Goal: Task Accomplishment & Management: Manage account settings

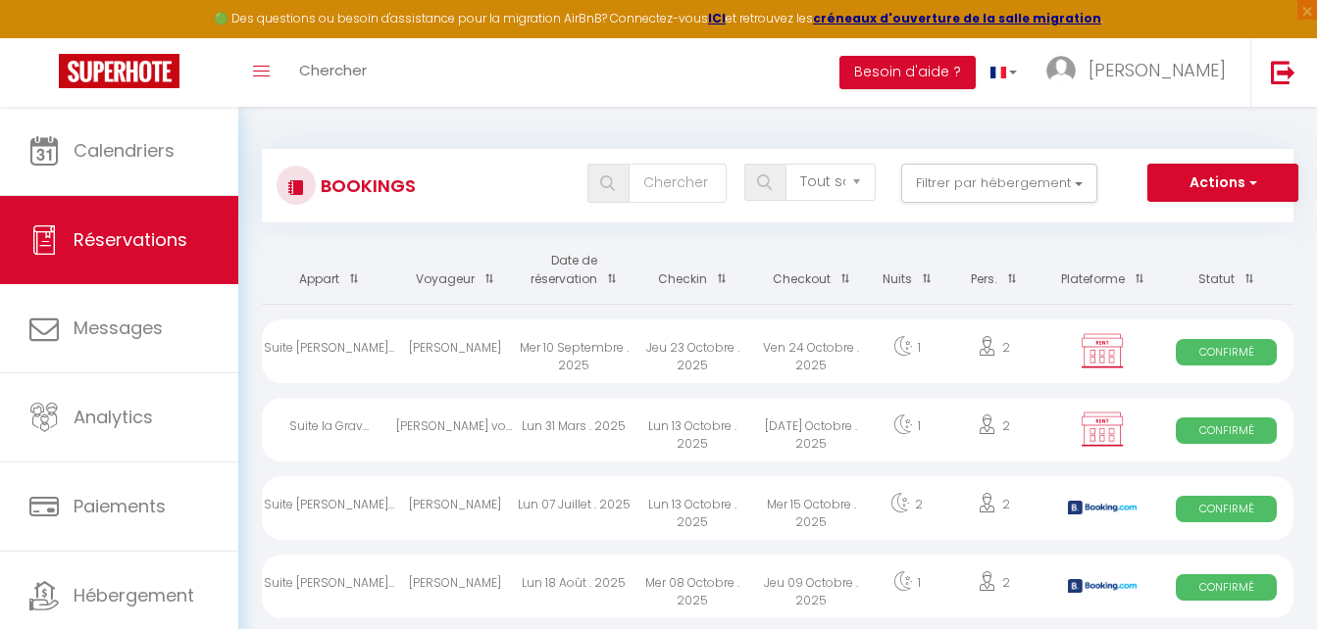
select select "not_cancelled"
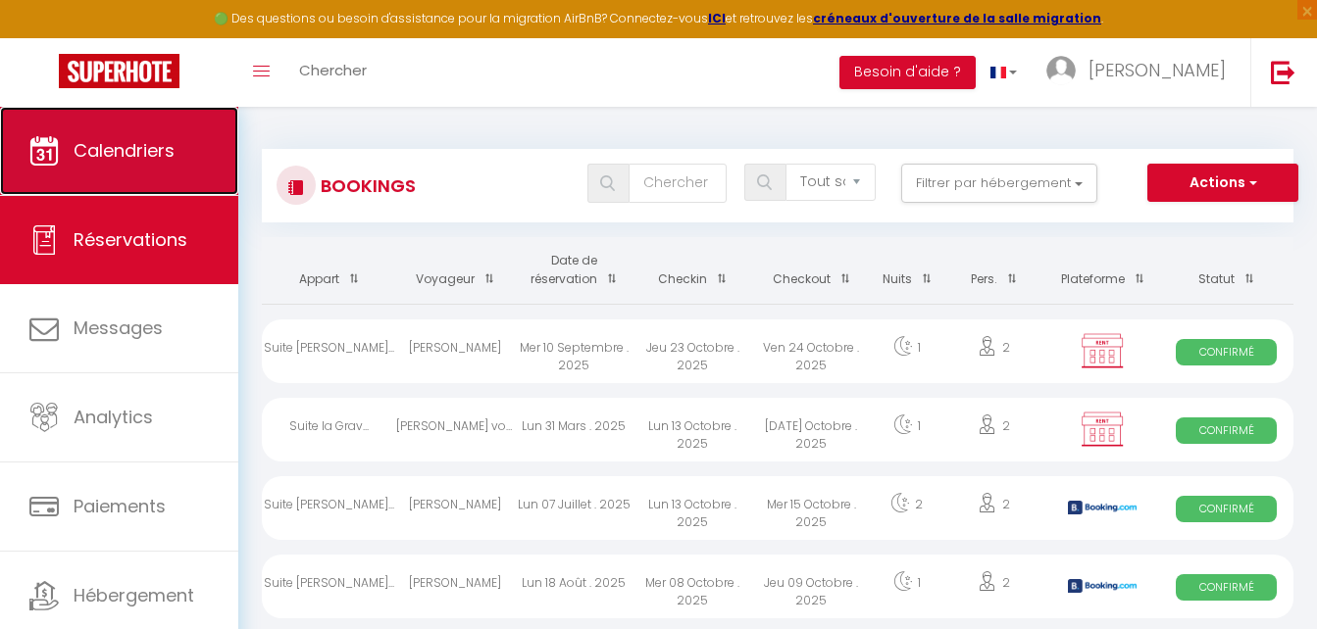
click at [106, 142] on span "Calendriers" at bounding box center [124, 150] width 101 height 25
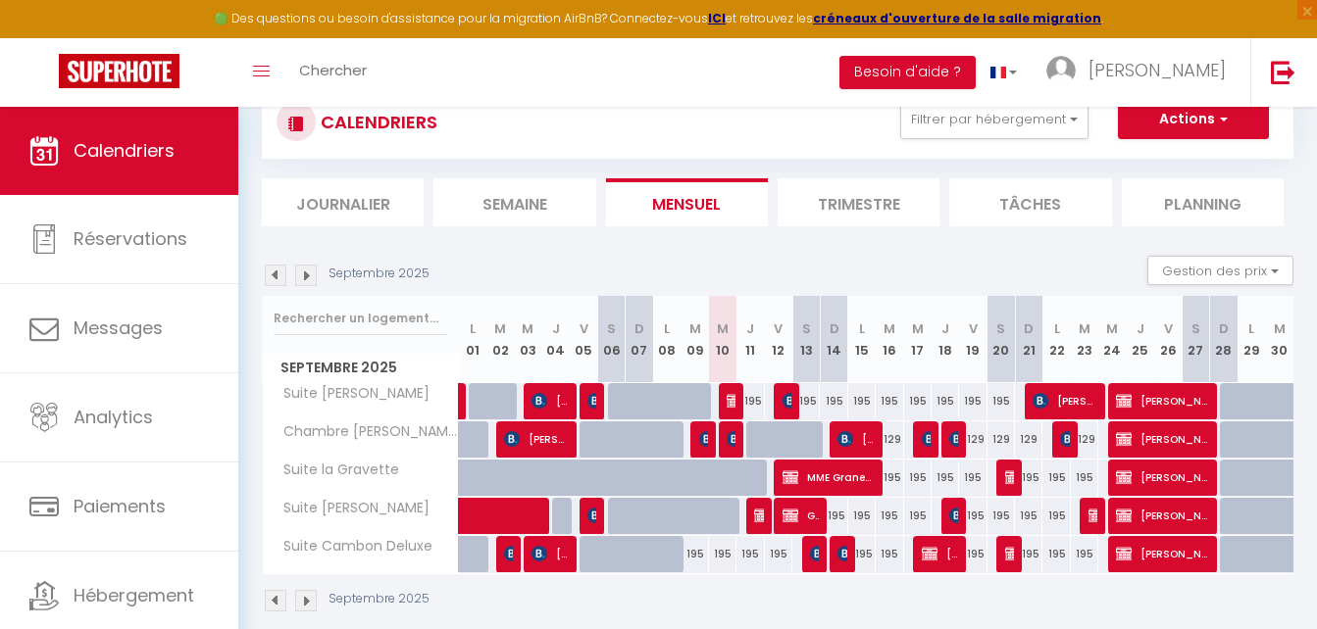
scroll to position [107, 0]
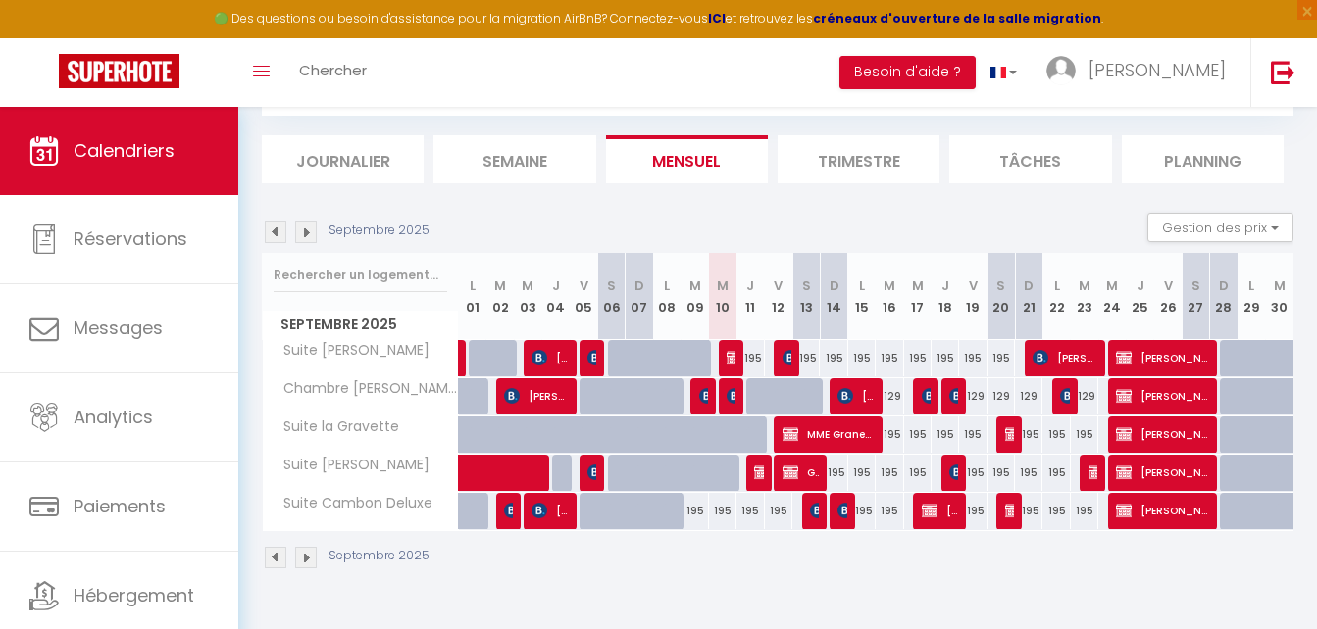
click at [791, 360] on div "195" at bounding box center [805, 358] width 28 height 36
type input "195"
type input "[PERSON_NAME] 13 Septembre 2025"
type input "Dim 14 Septembre 2025"
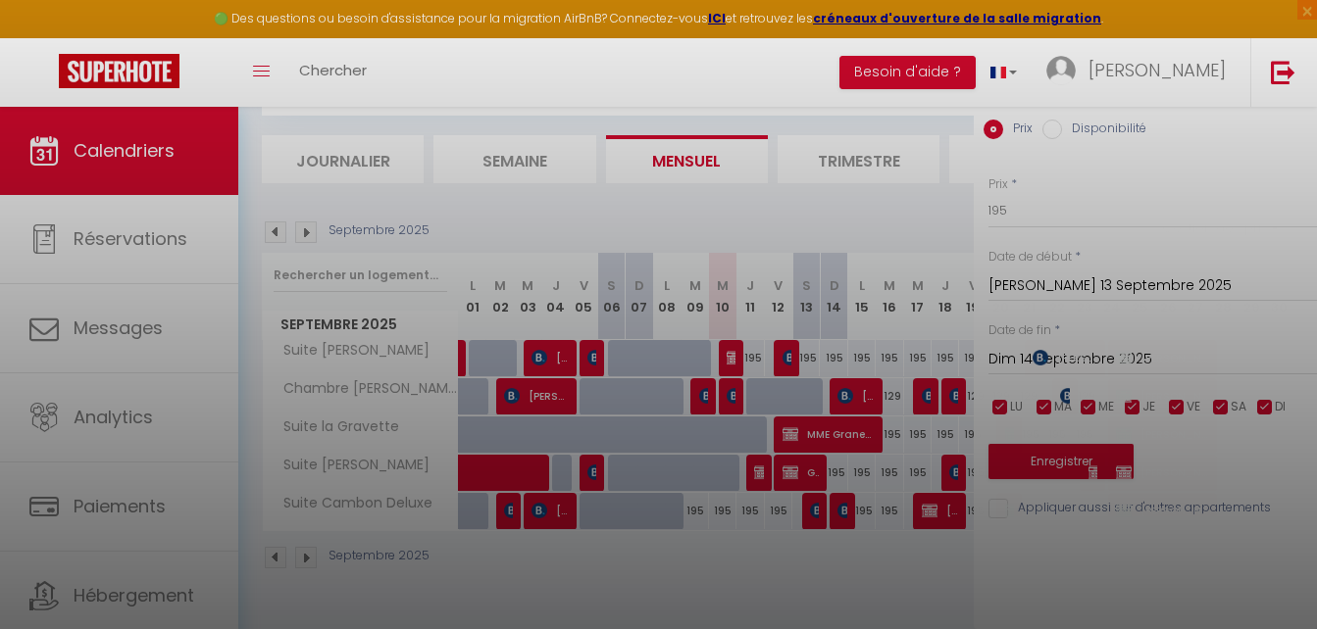
click at [785, 359] on div at bounding box center [658, 314] width 1317 height 629
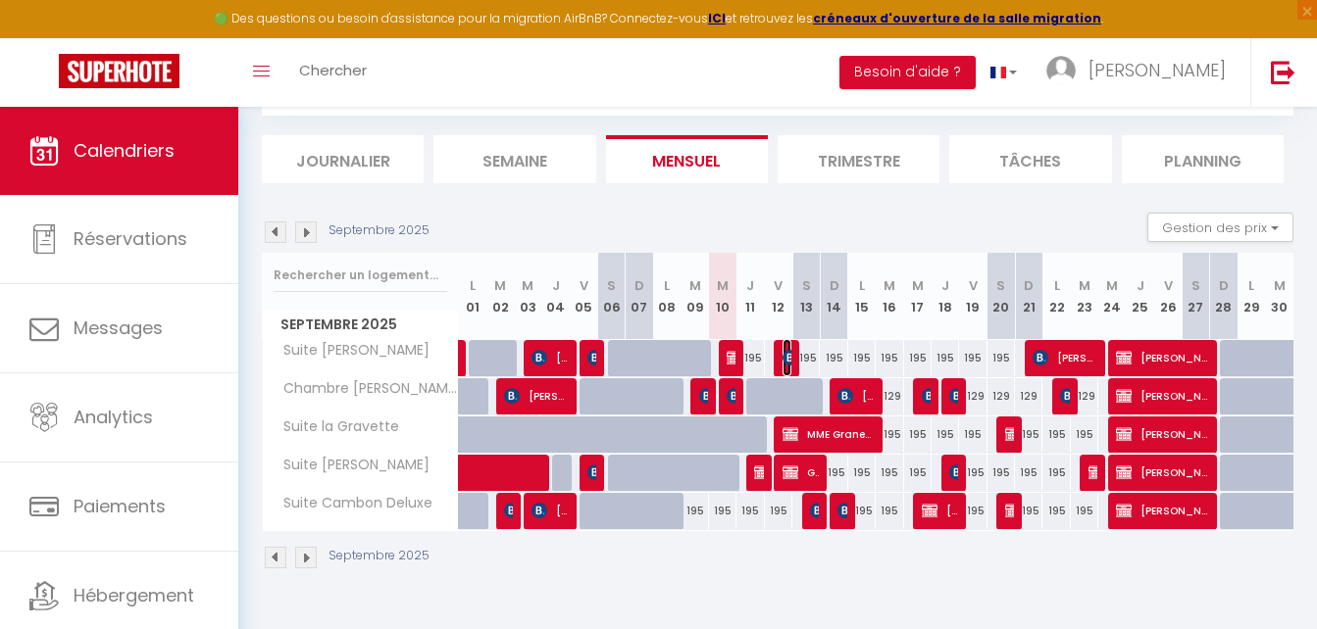
click at [785, 359] on img at bounding box center [790, 358] width 16 height 16
select select "OK"
select select "KO"
select select "0"
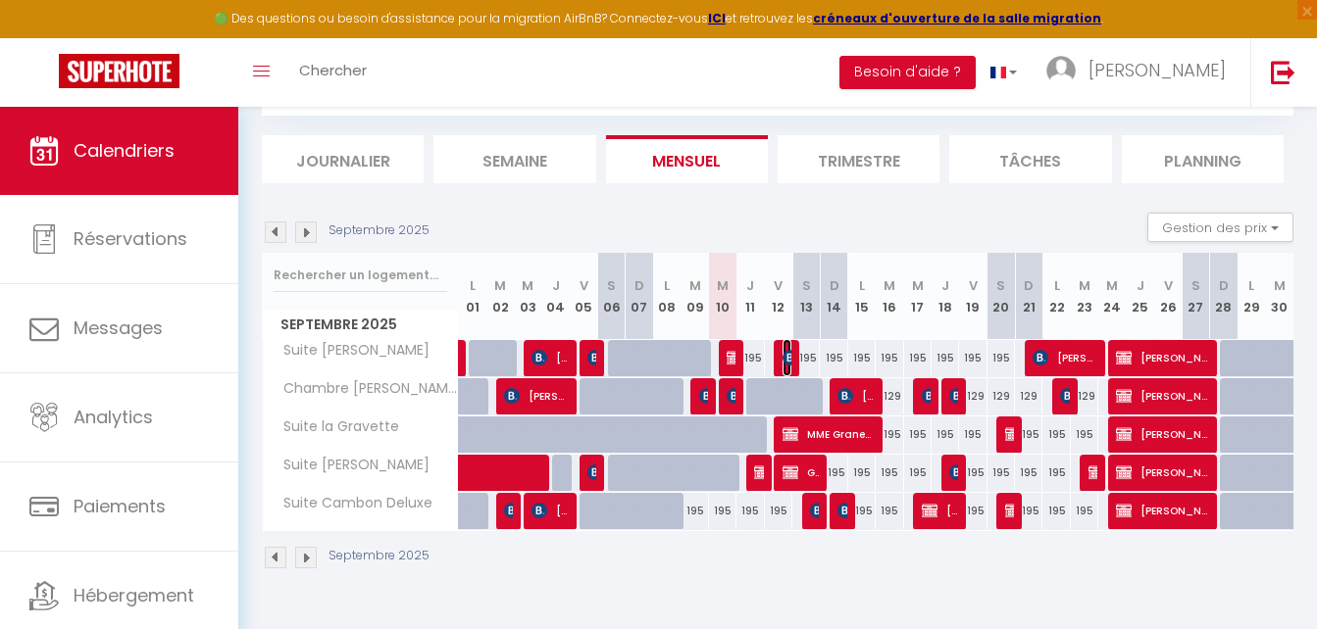
select select "1"
select select
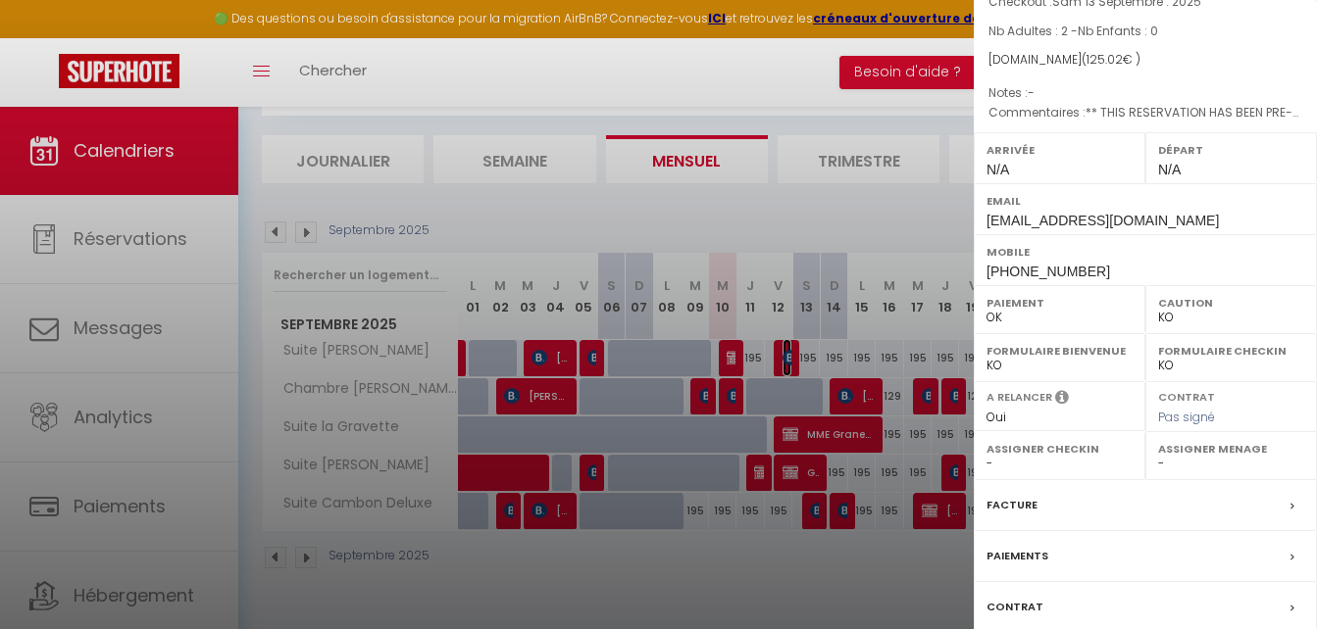
scroll to position [284, 0]
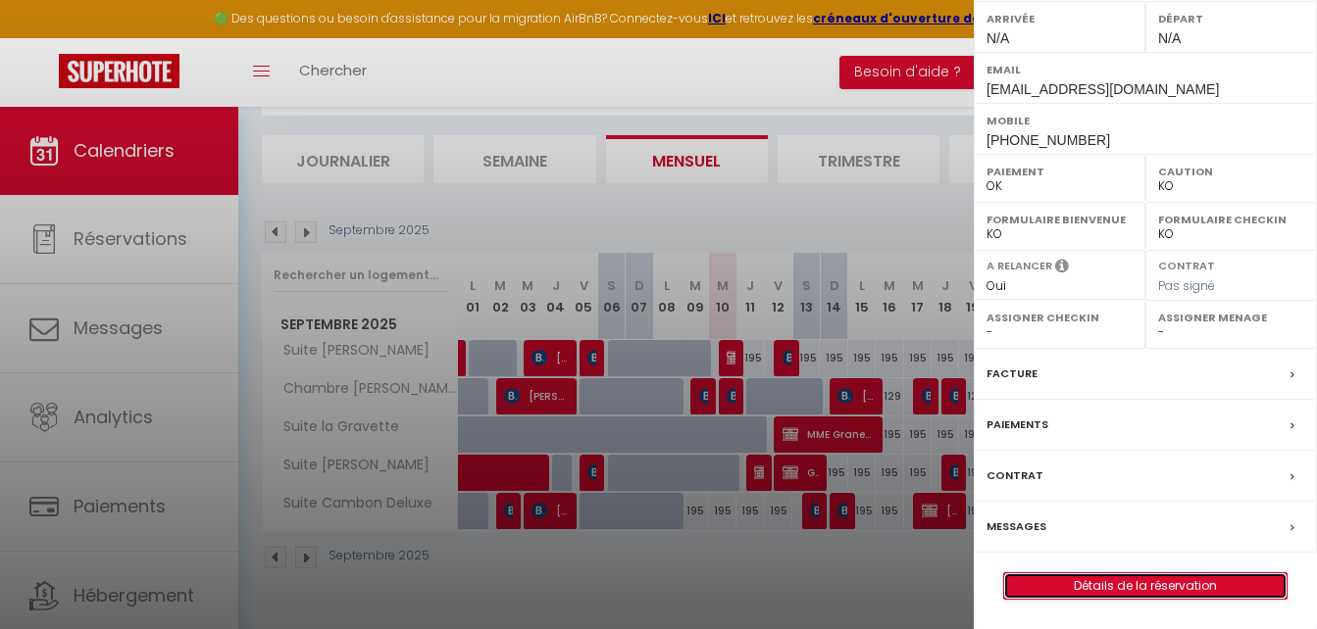
click at [1146, 586] on link "Détails de la réservation" at bounding box center [1145, 586] width 282 height 25
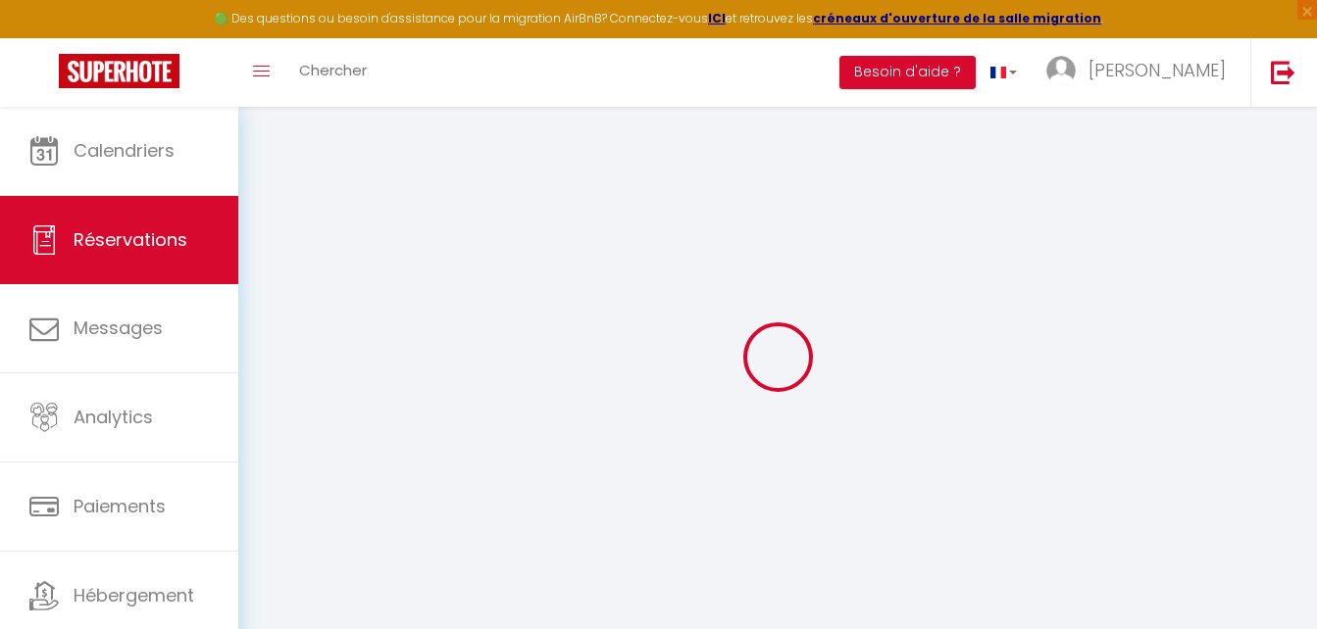
select select
checkbox input "false"
type textarea "** THIS RESERVATION HAS BEEN PRE-PAID ** BOOKING NOTE : Payment charge is EUR 1…"
type input "1.72"
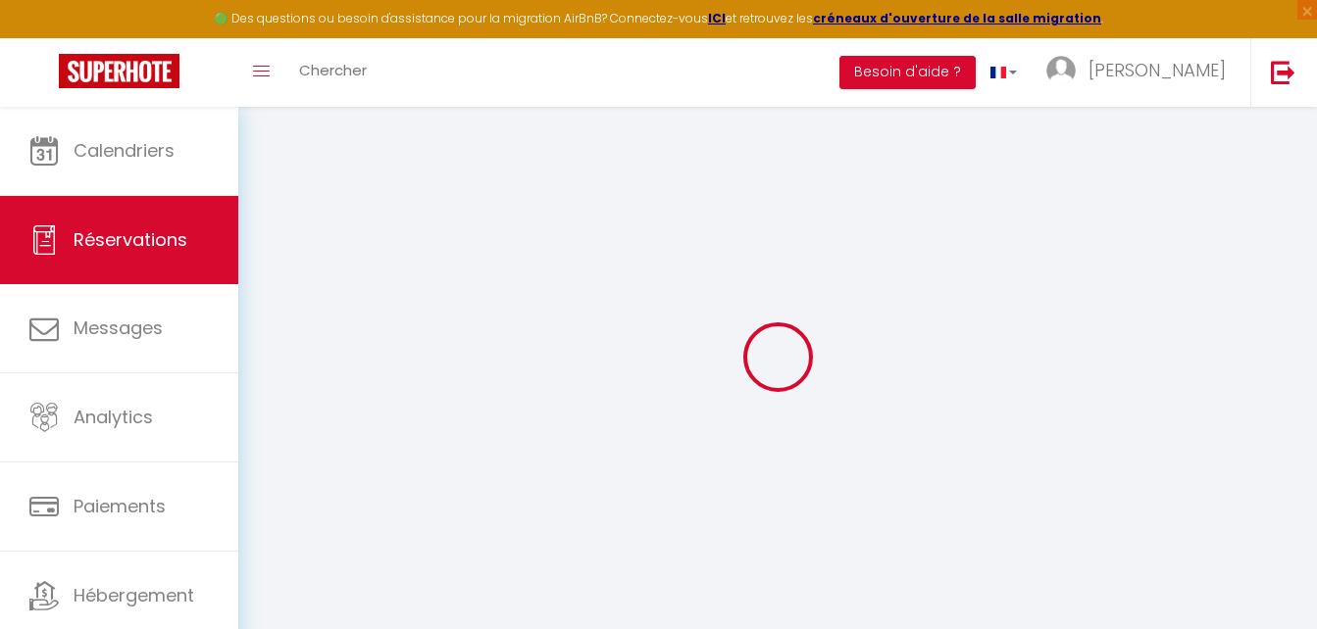
select select
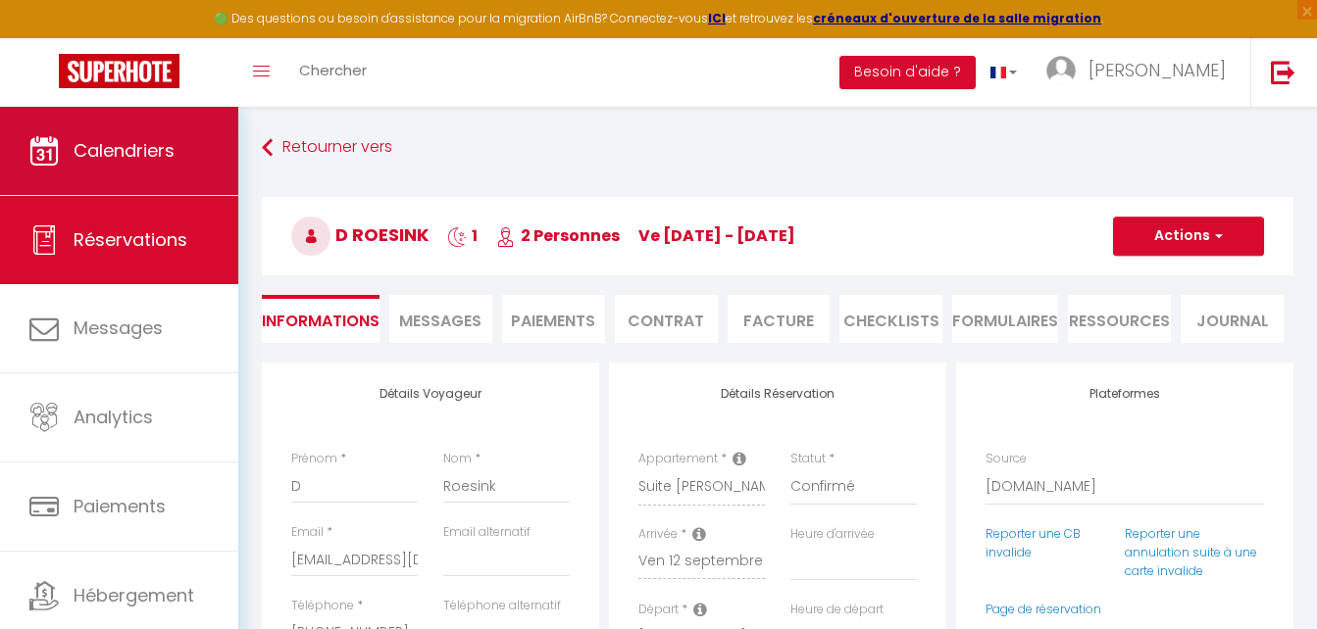
checkbox input "false"
select select
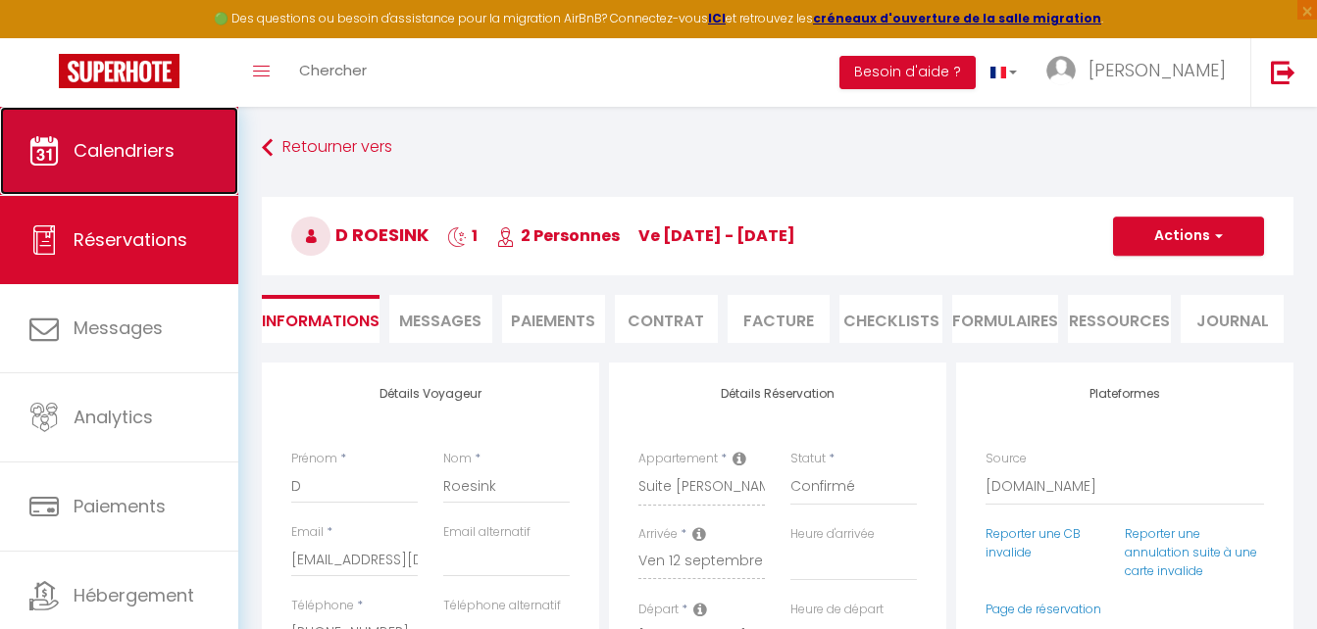
click at [187, 135] on link "Calendriers" at bounding box center [119, 151] width 238 height 88
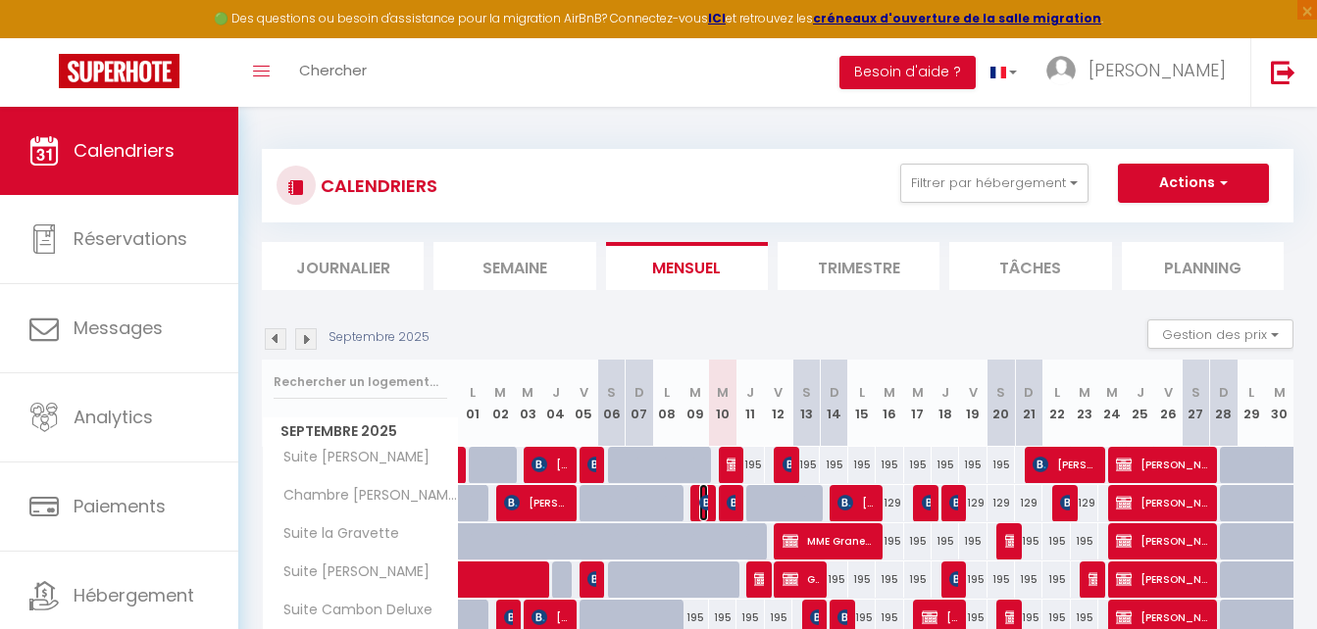
click at [701, 503] on img at bounding box center [707, 503] width 16 height 16
select select "OK"
select select "KO"
select select "0"
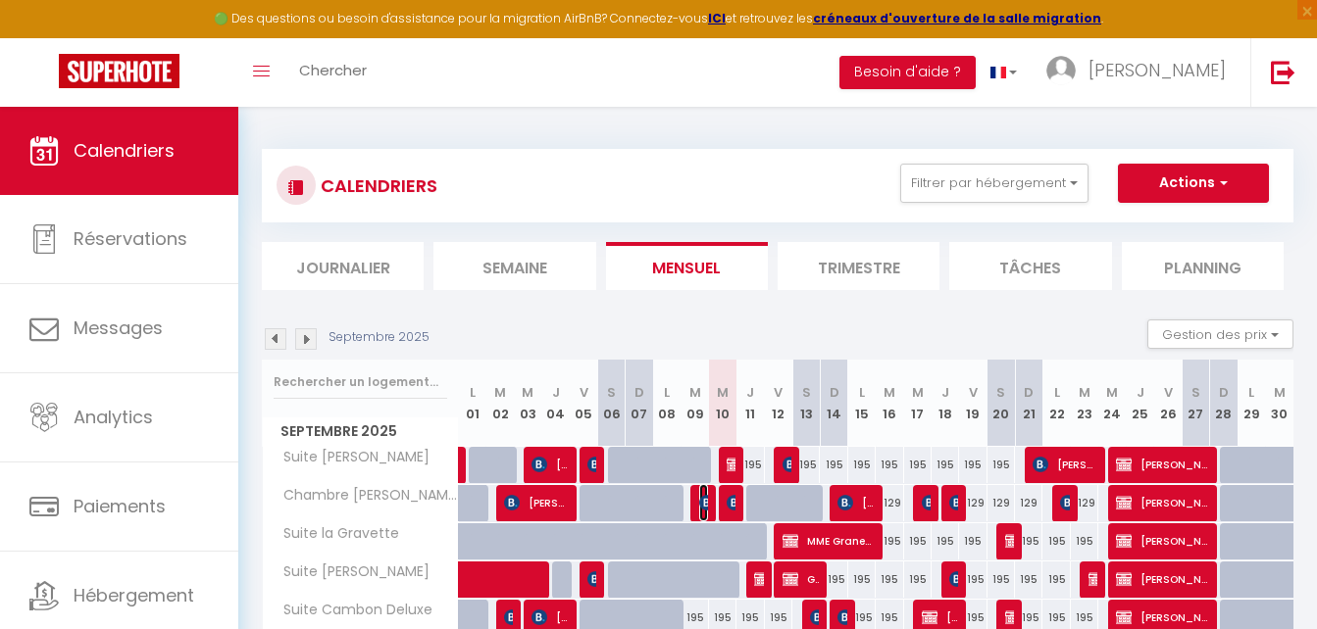
select select "1"
select select
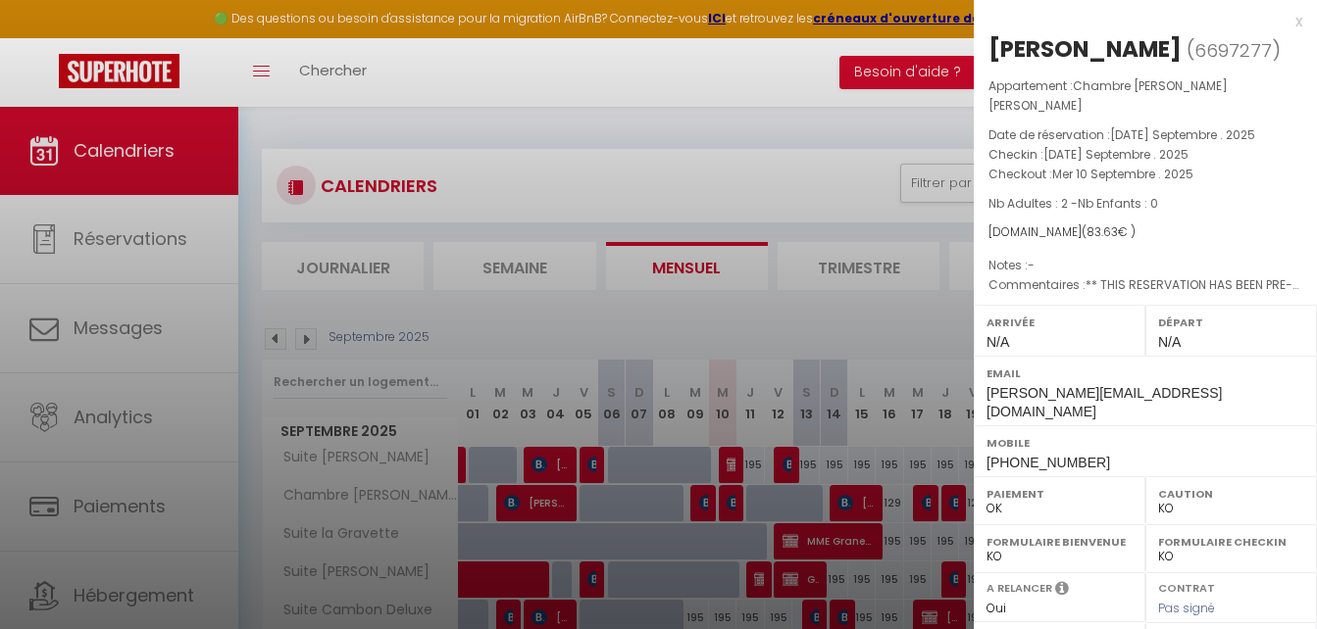
click at [797, 60] on div at bounding box center [658, 314] width 1317 height 629
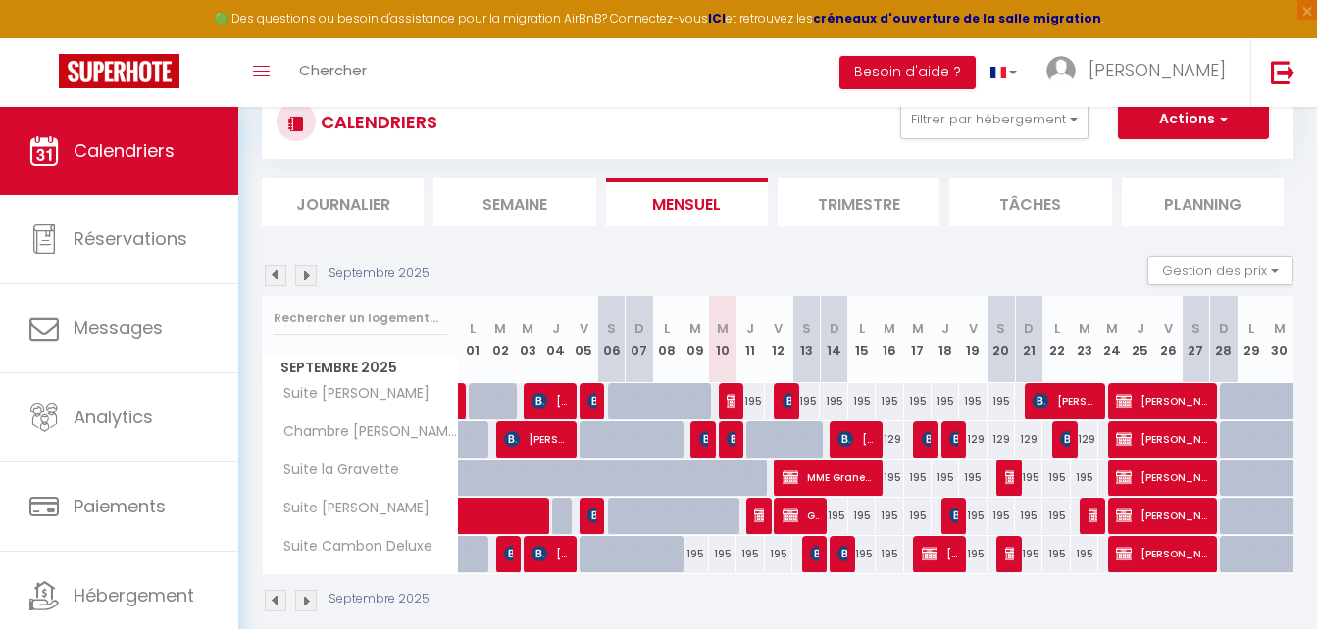
scroll to position [107, 0]
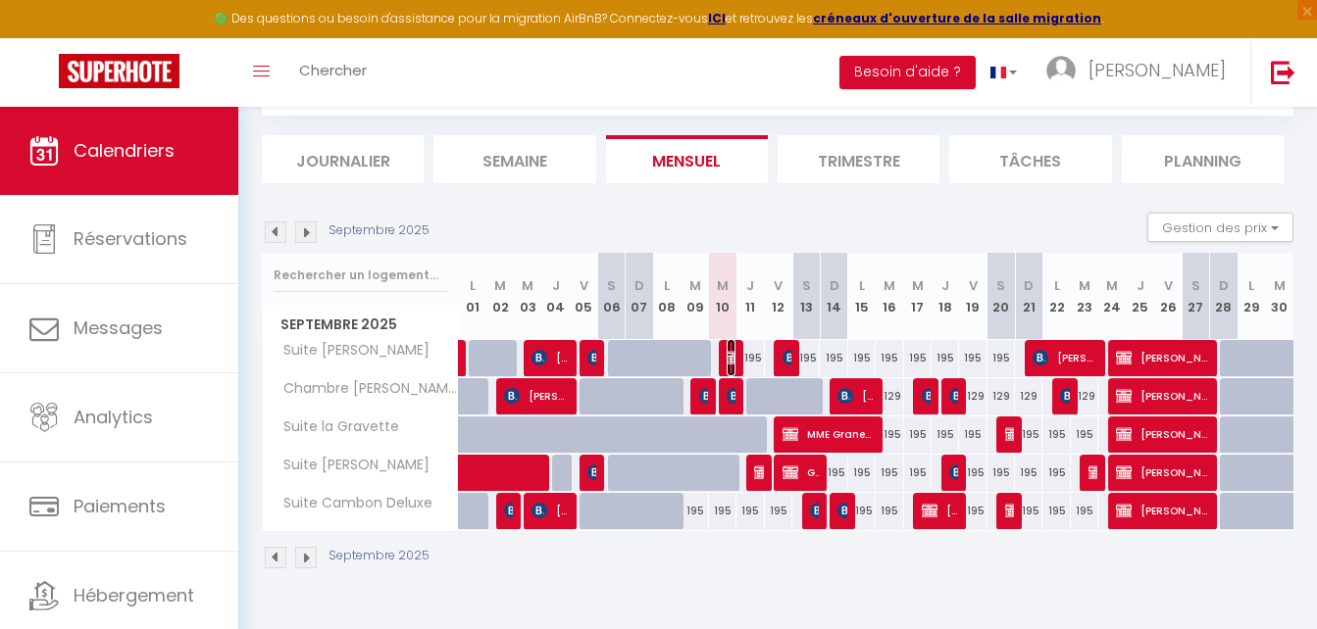
click at [732, 358] on img at bounding box center [735, 358] width 16 height 16
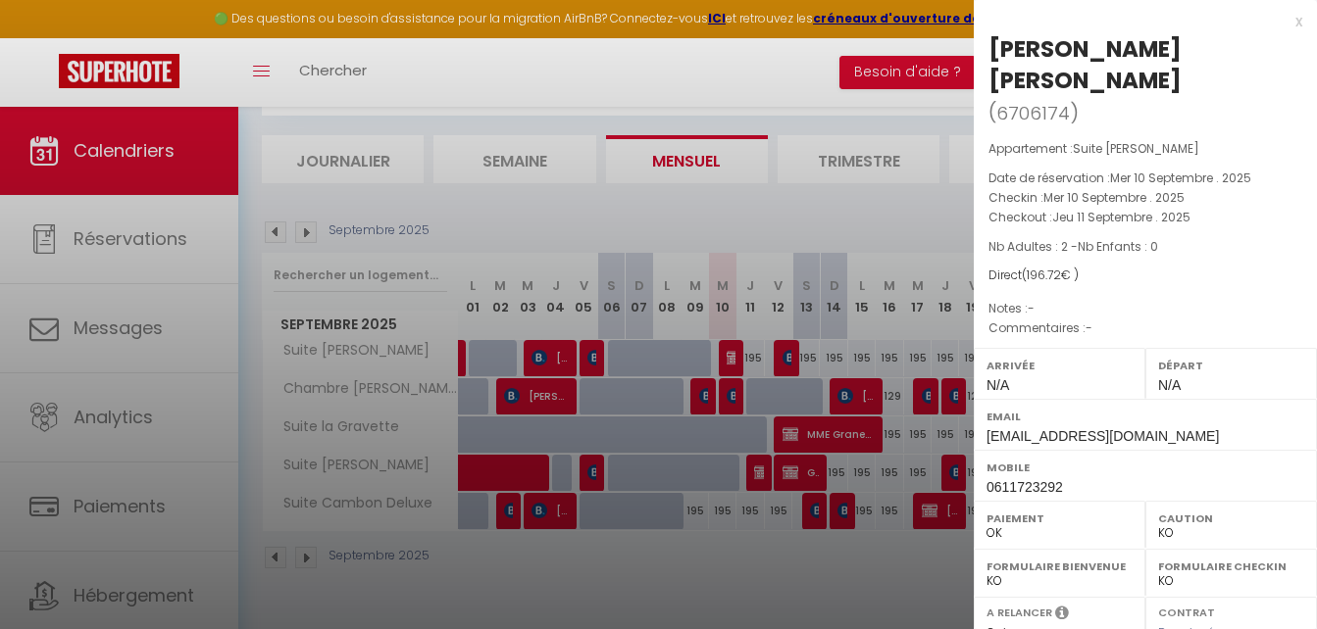
click at [618, 68] on div at bounding box center [658, 314] width 1317 height 629
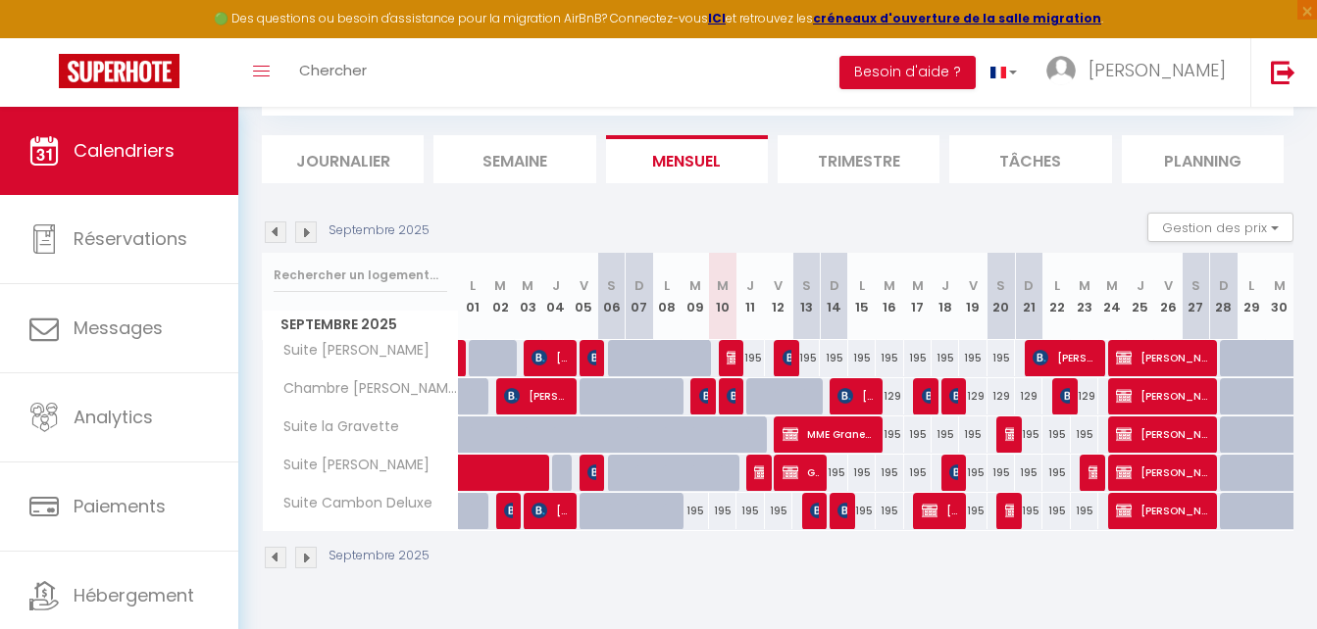
click at [637, 205] on section "Septembre 2025 Gestion des prix Nb Nuits minimum Règles Disponibilité Septembre…" at bounding box center [777, 391] width 1031 height 396
click at [302, 236] on img at bounding box center [306, 233] width 22 height 22
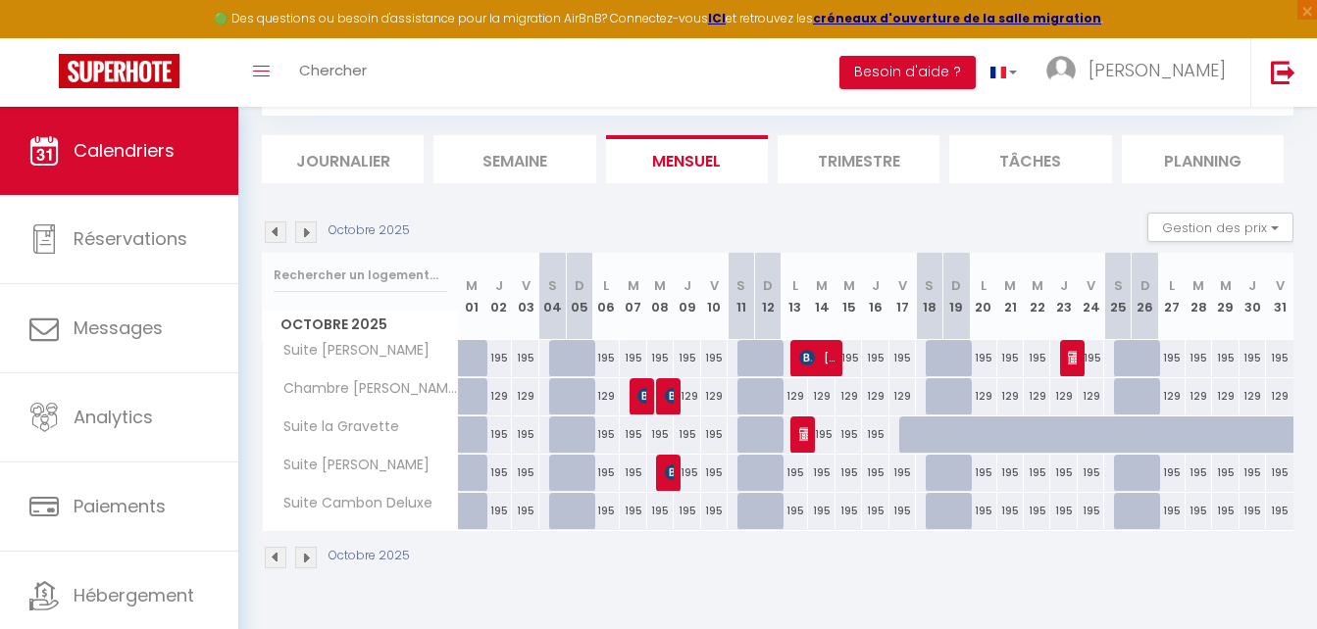
click at [302, 236] on img at bounding box center [306, 233] width 22 height 22
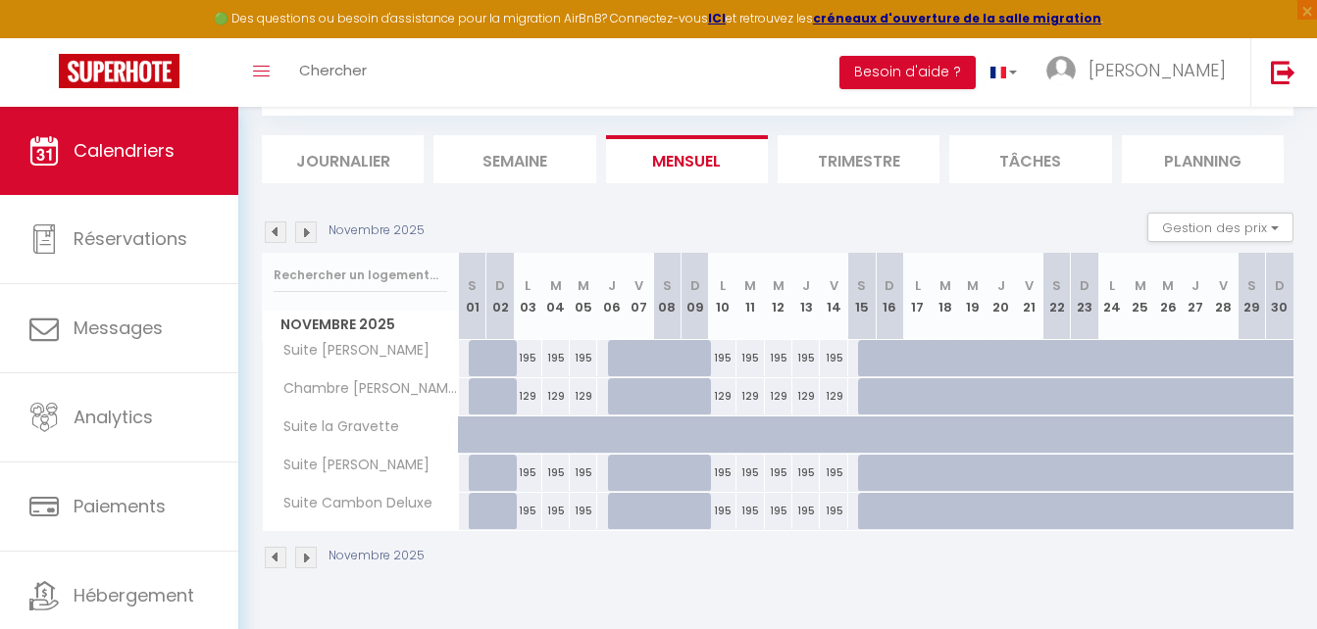
click at [302, 236] on img at bounding box center [306, 233] width 22 height 22
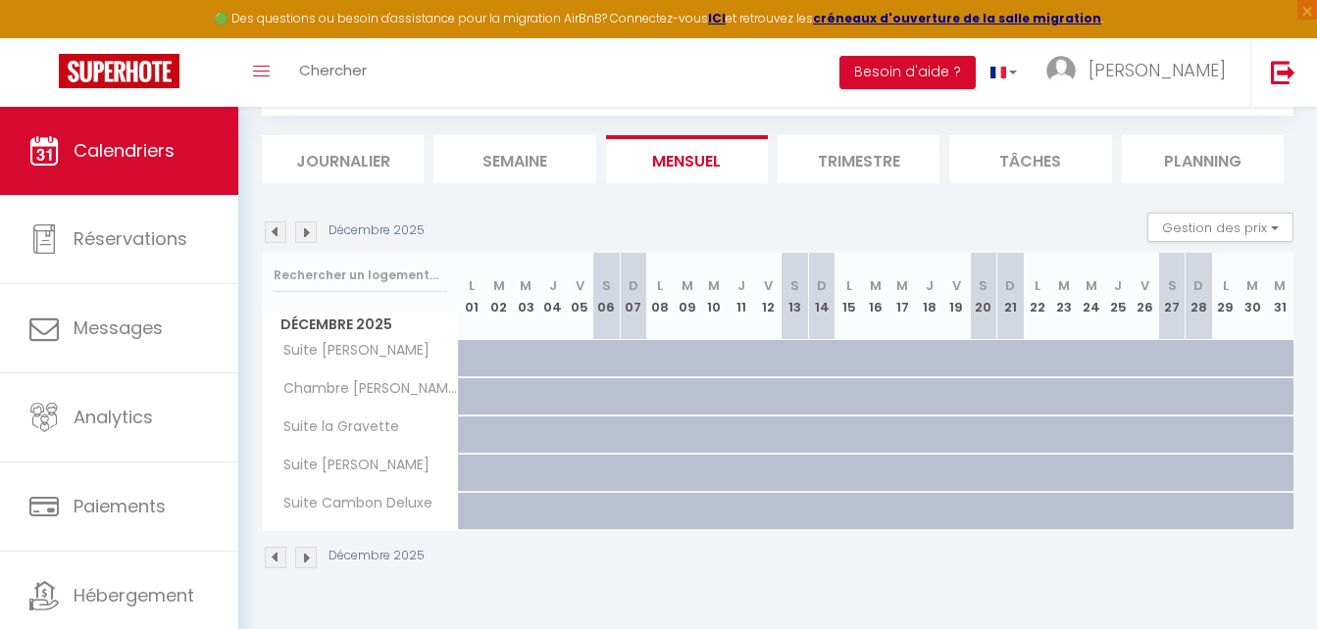
click at [302, 236] on img at bounding box center [306, 233] width 22 height 22
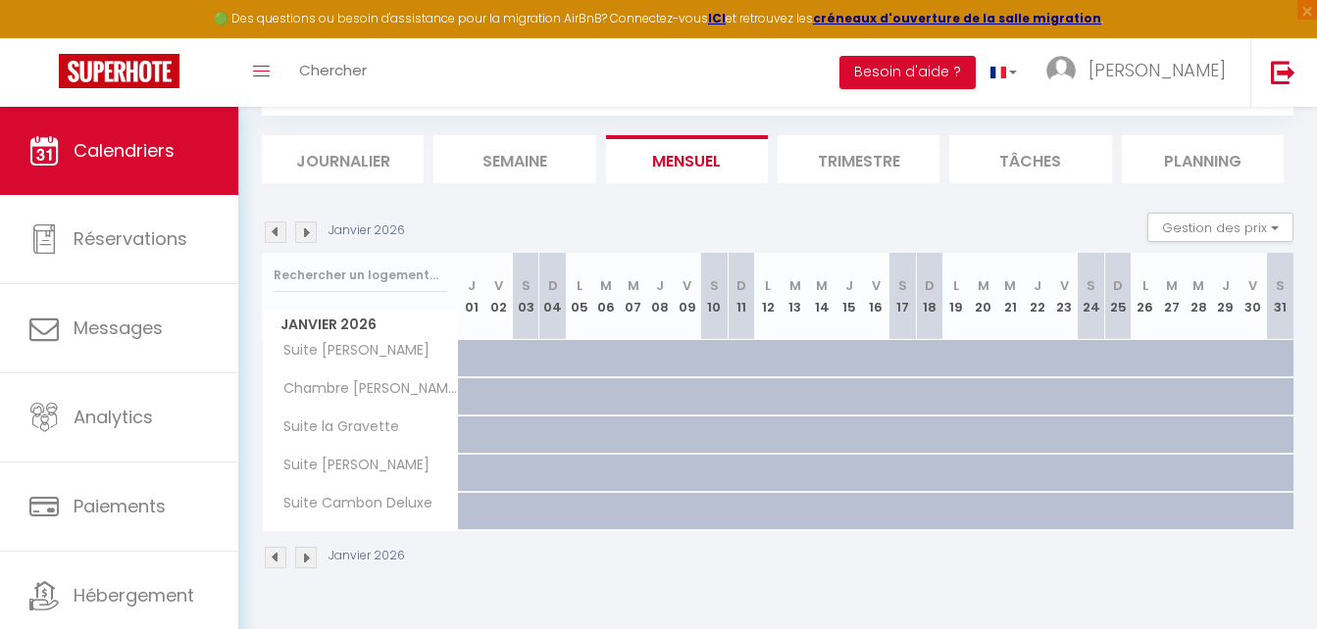
click at [279, 238] on img at bounding box center [276, 233] width 22 height 22
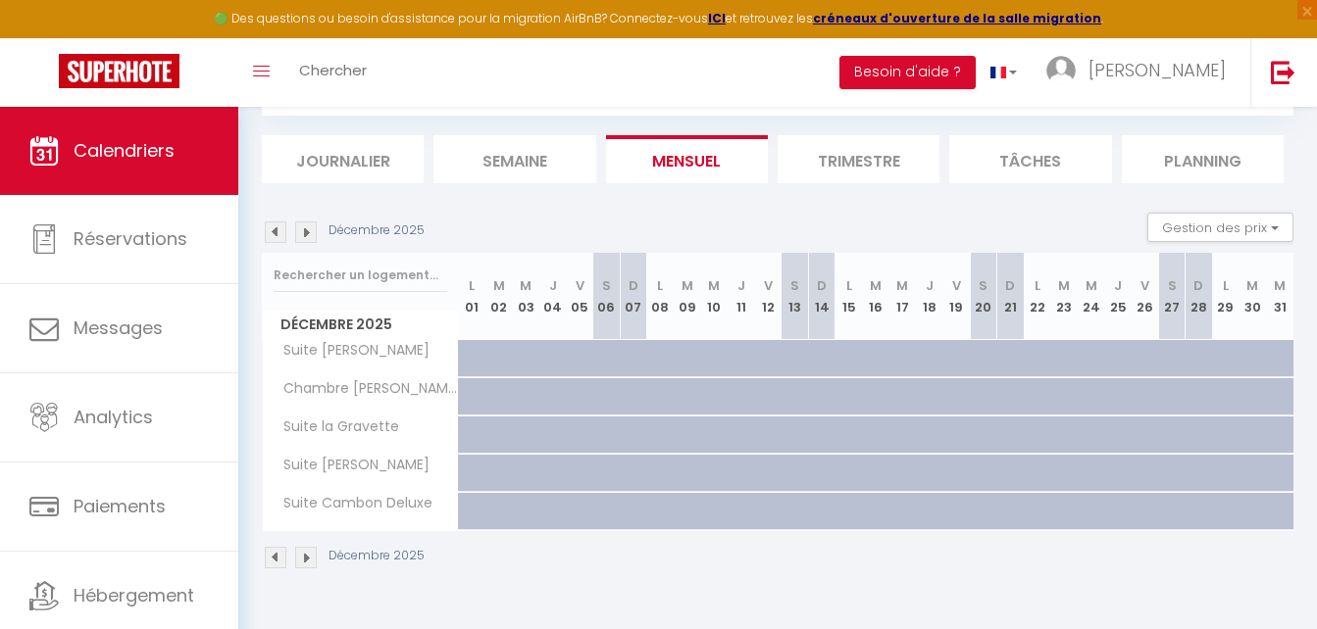
click at [302, 238] on img at bounding box center [306, 233] width 22 height 22
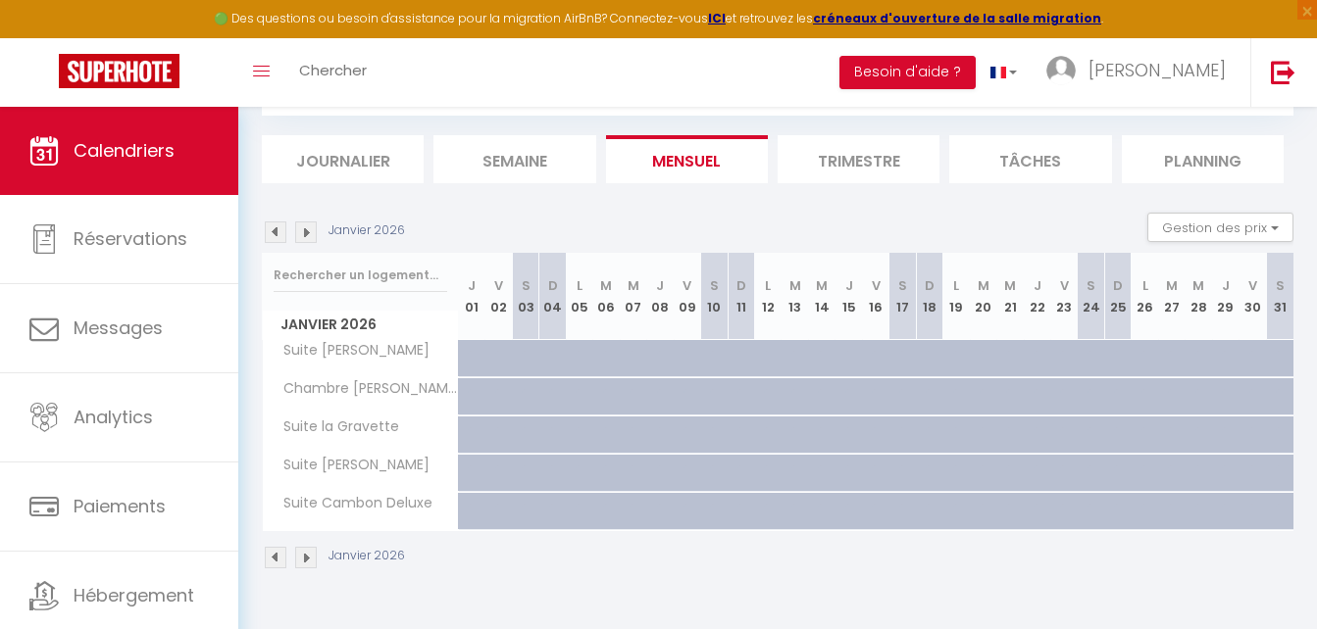
click at [269, 233] on img at bounding box center [276, 233] width 22 height 22
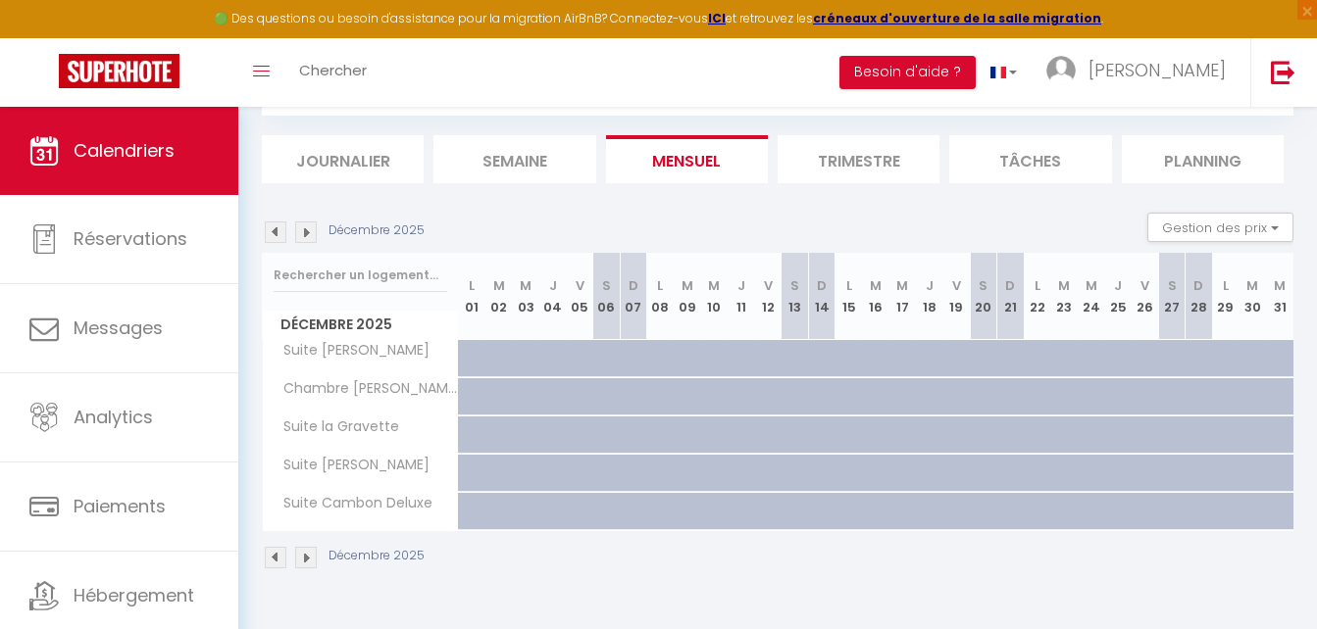
click at [269, 233] on img at bounding box center [276, 233] width 22 height 22
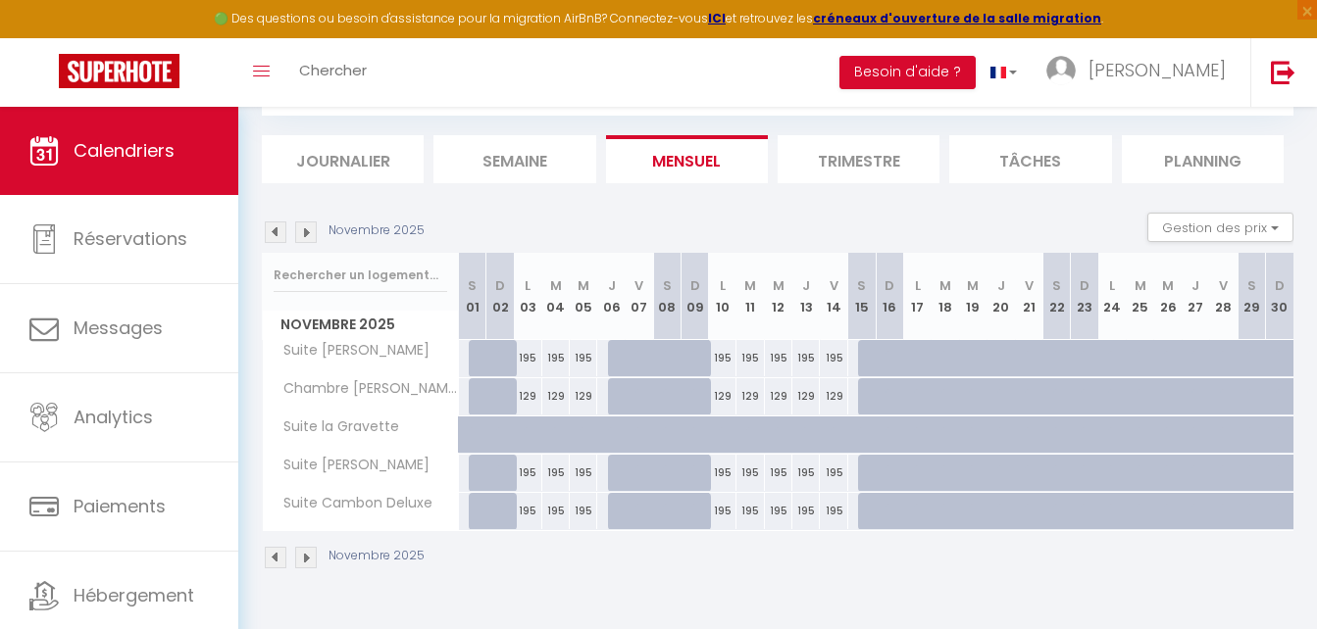
click at [305, 227] on img at bounding box center [306, 233] width 22 height 22
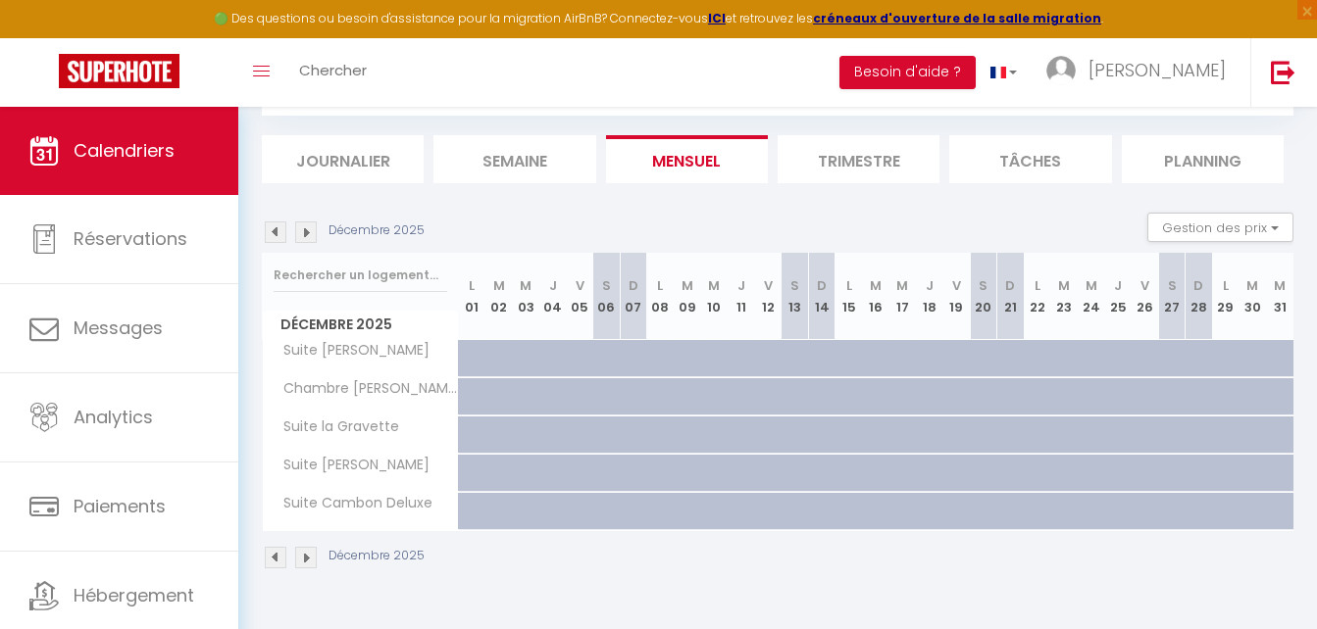
click at [304, 227] on img at bounding box center [306, 233] width 22 height 22
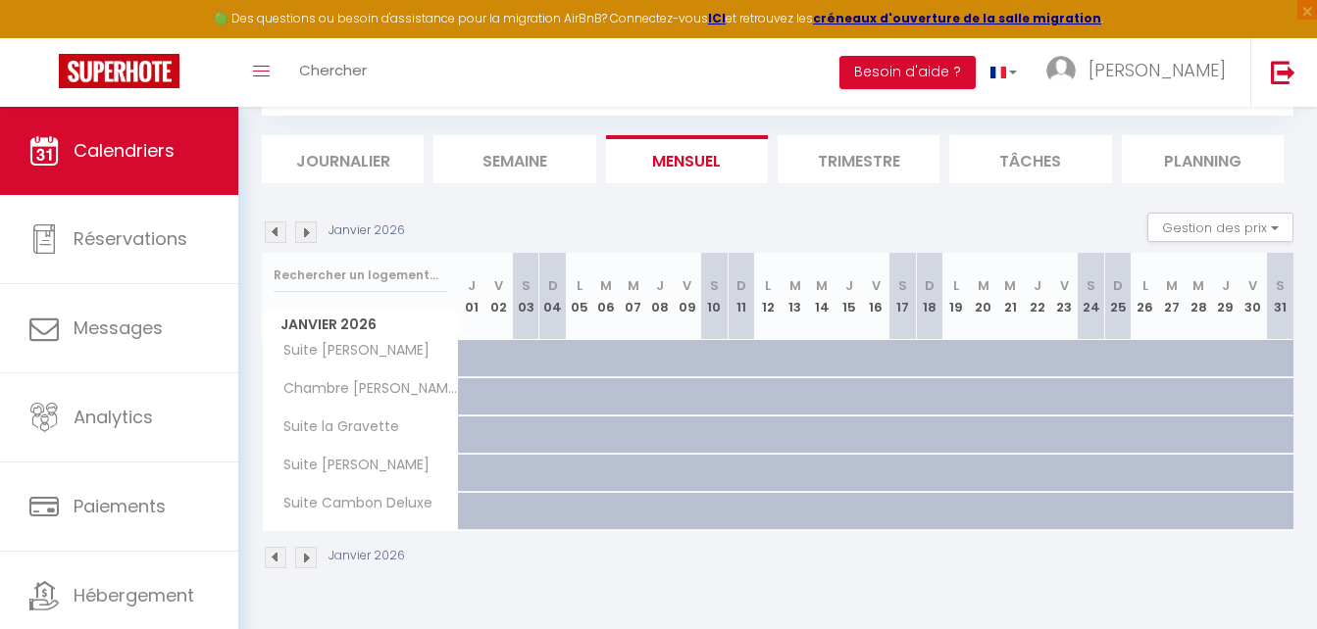
click at [270, 236] on img at bounding box center [276, 233] width 22 height 22
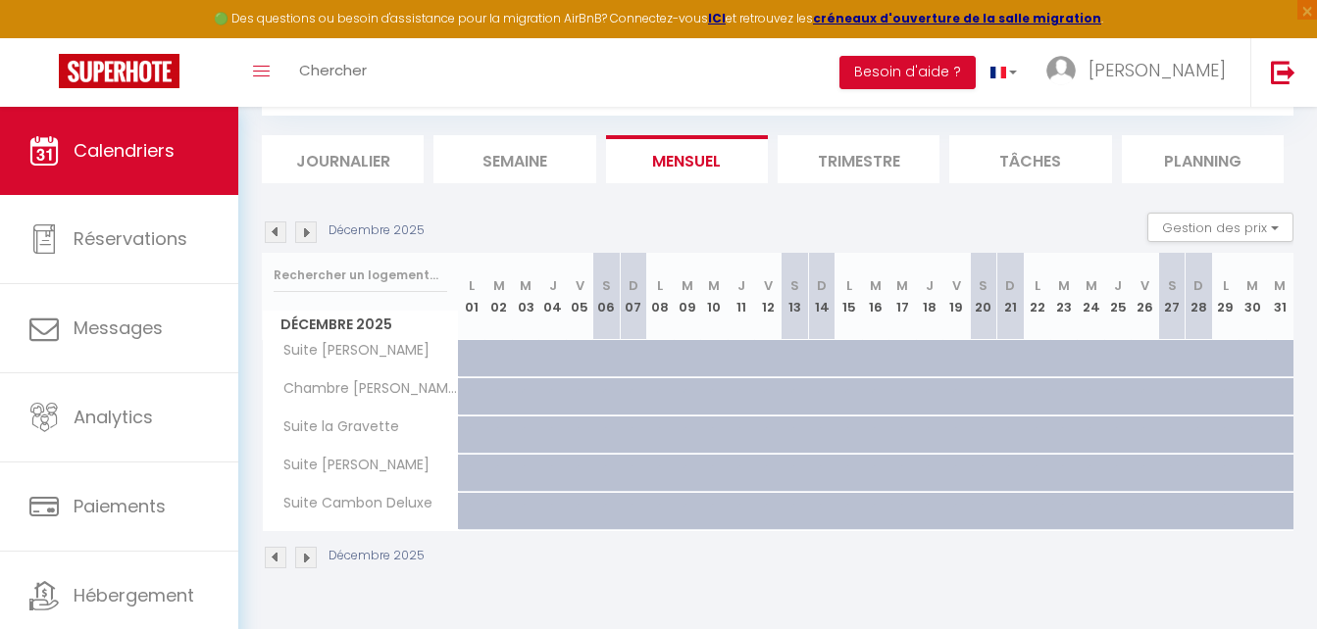
click at [270, 236] on img at bounding box center [276, 233] width 22 height 22
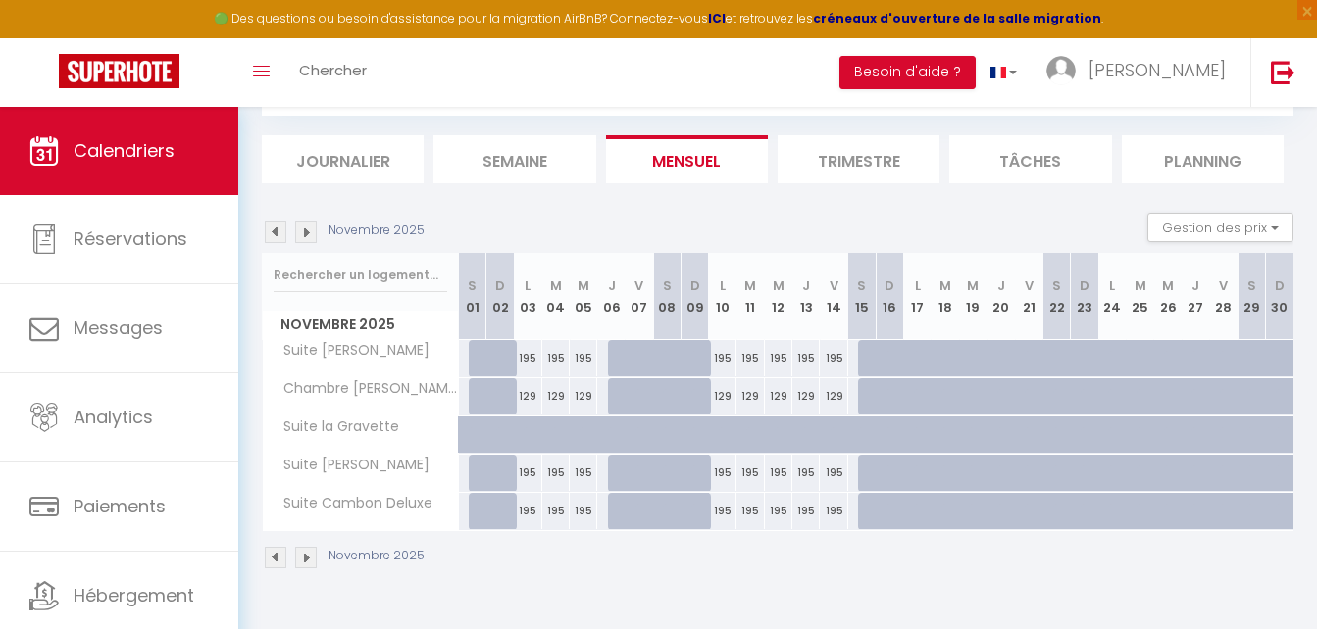
click at [303, 233] on img at bounding box center [306, 233] width 22 height 22
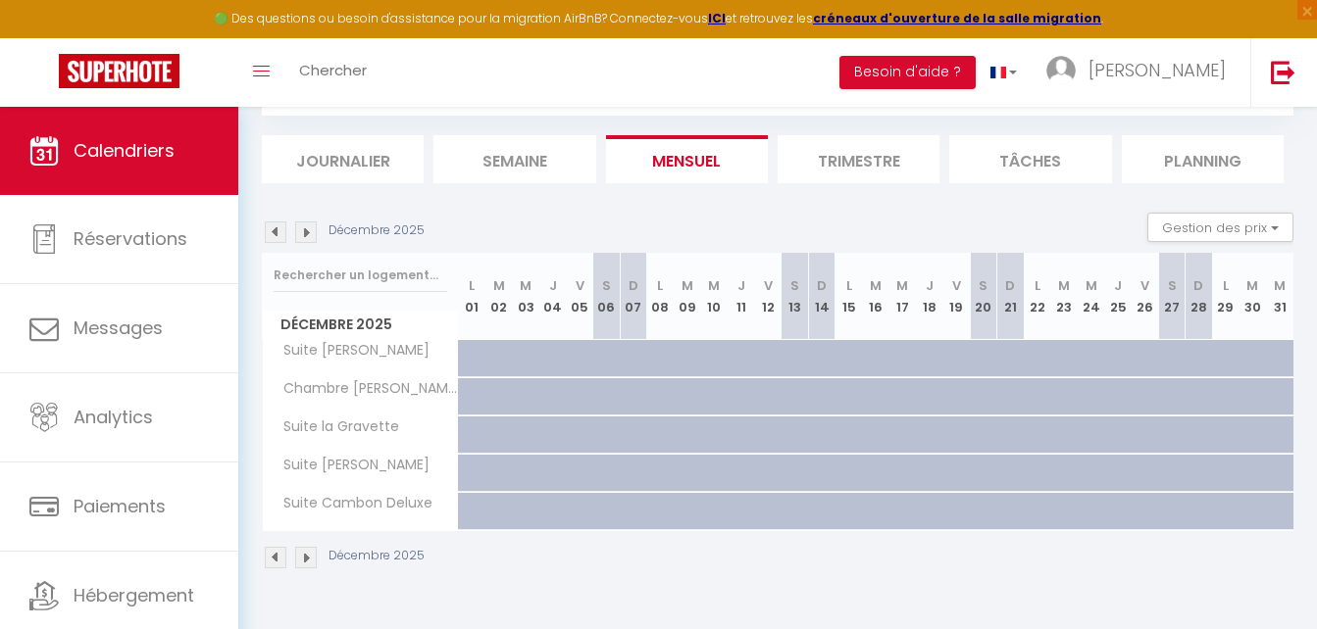
click at [303, 233] on img at bounding box center [306, 233] width 22 height 22
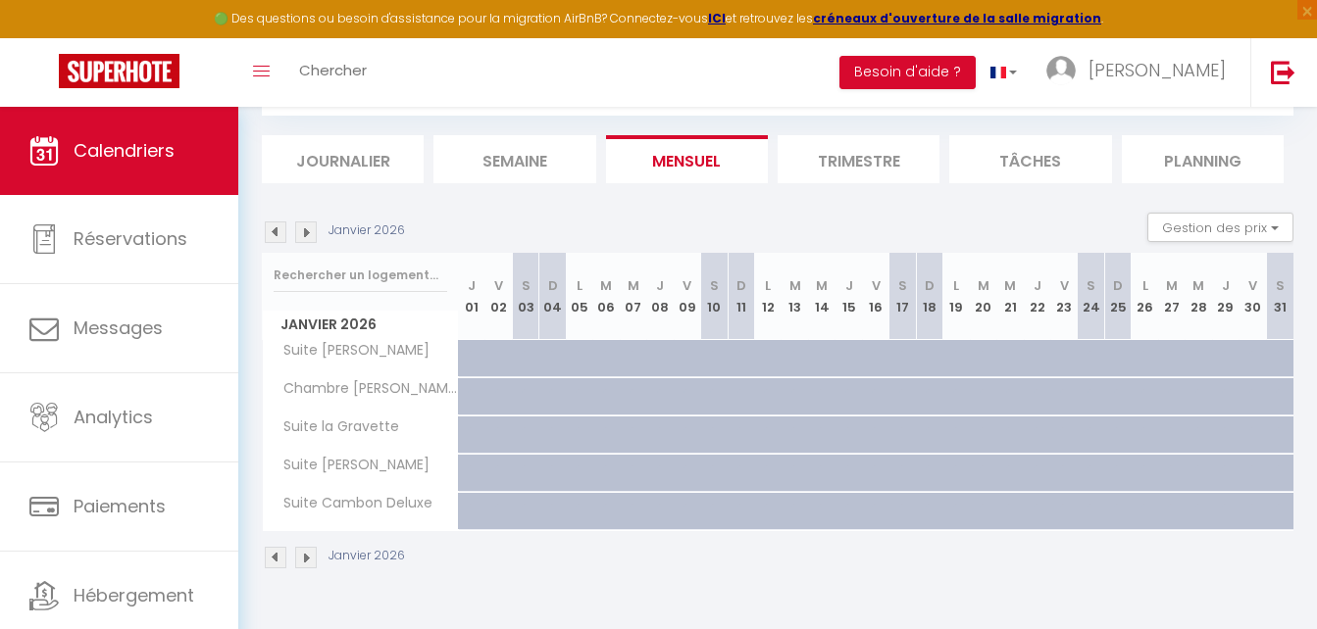
click at [273, 233] on img at bounding box center [276, 233] width 22 height 22
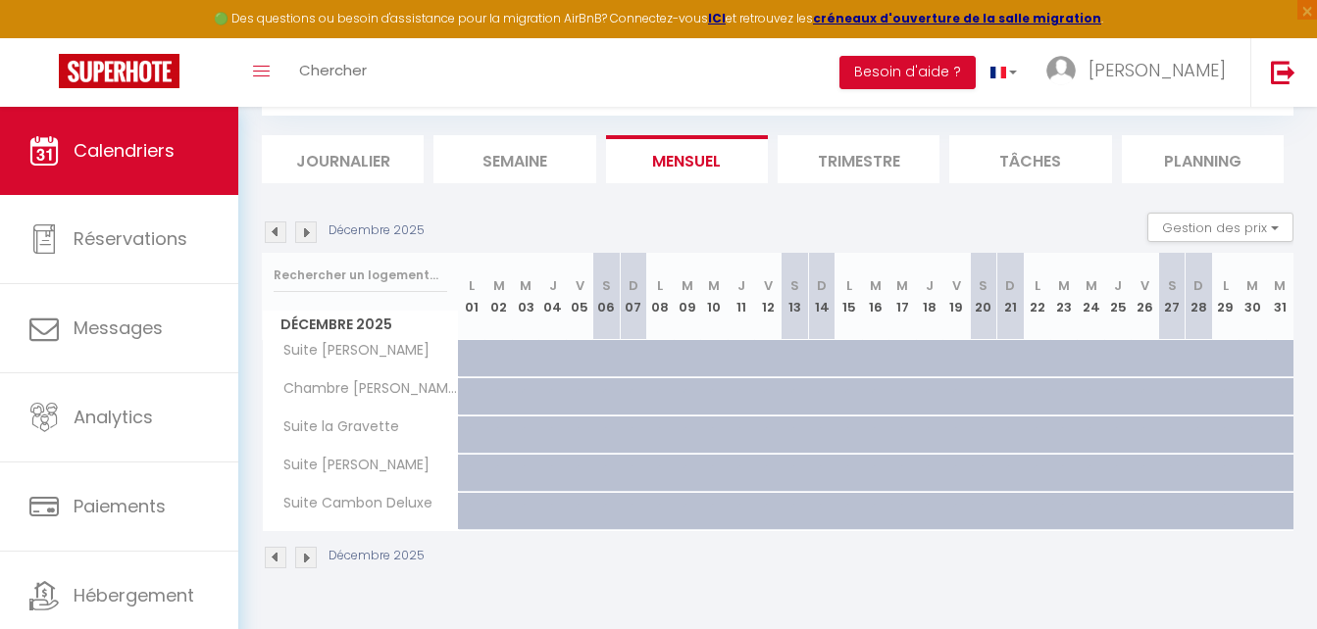
click at [273, 233] on img at bounding box center [276, 233] width 22 height 22
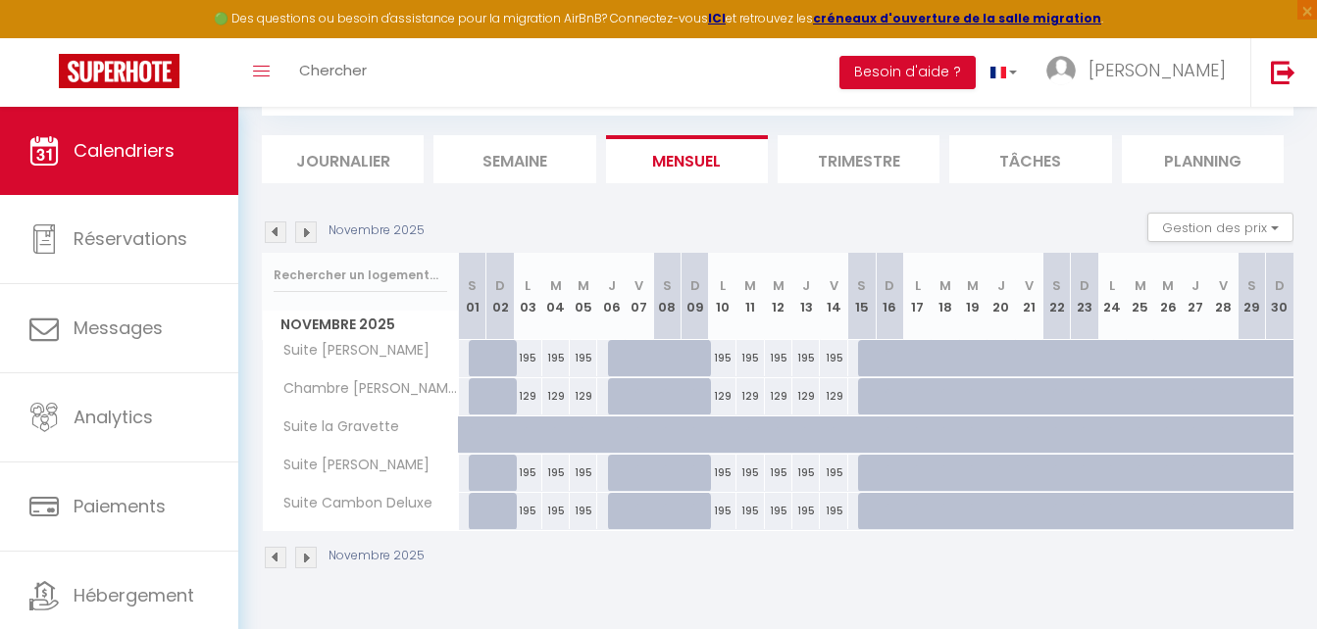
click at [308, 238] on img at bounding box center [306, 233] width 22 height 22
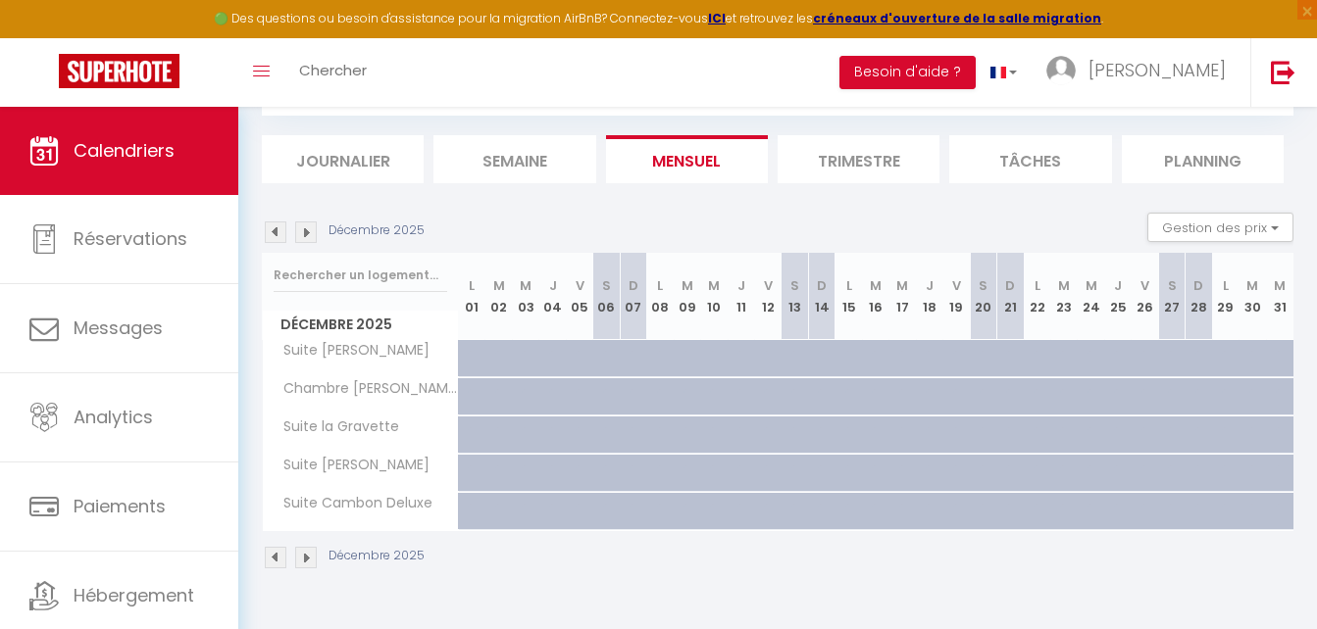
click at [308, 238] on img at bounding box center [306, 233] width 22 height 22
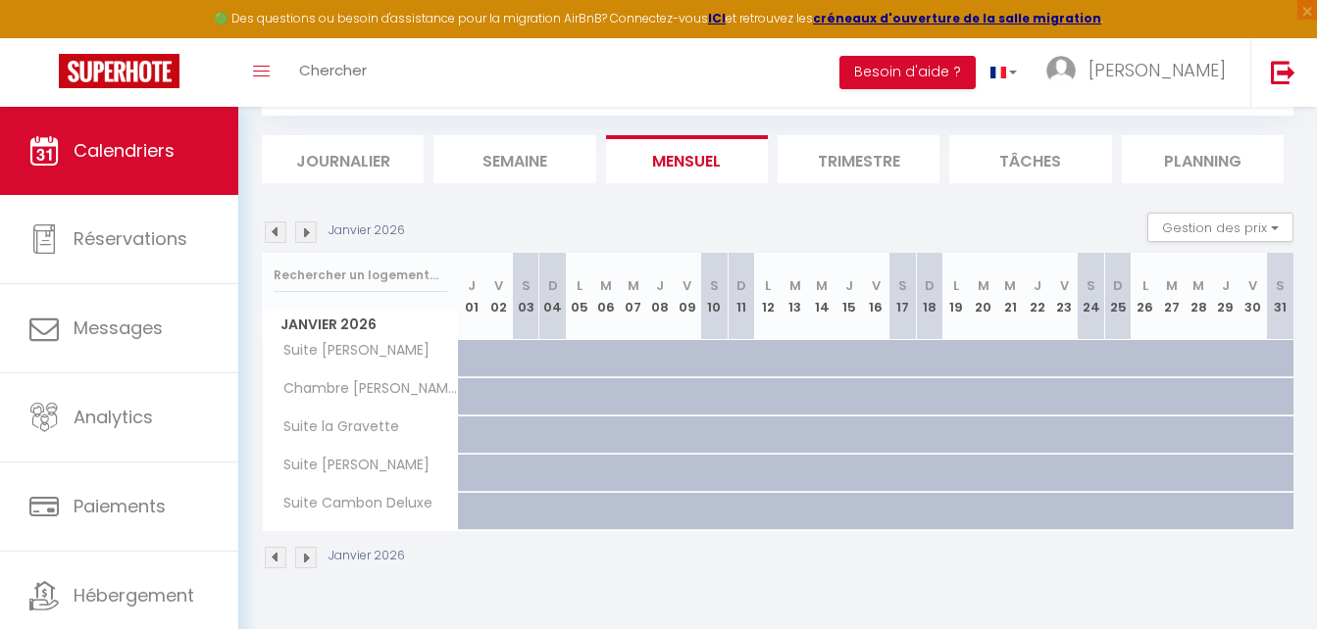
click at [272, 237] on img at bounding box center [276, 233] width 22 height 22
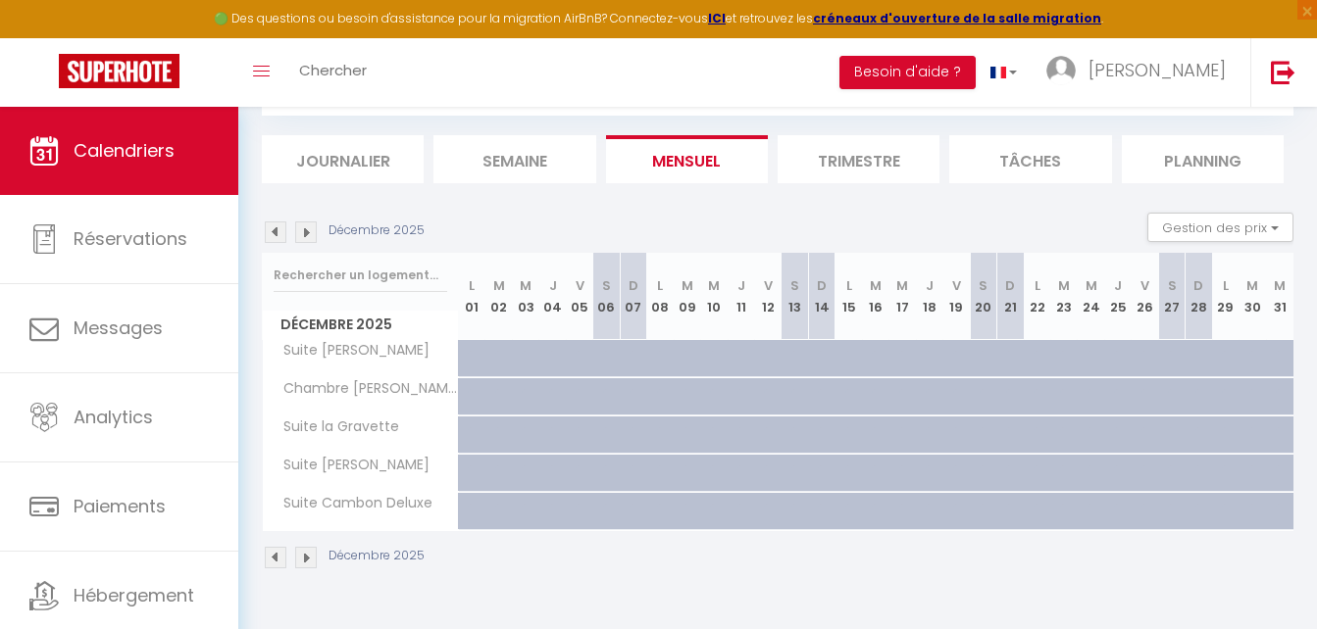
click at [272, 237] on img at bounding box center [276, 233] width 22 height 22
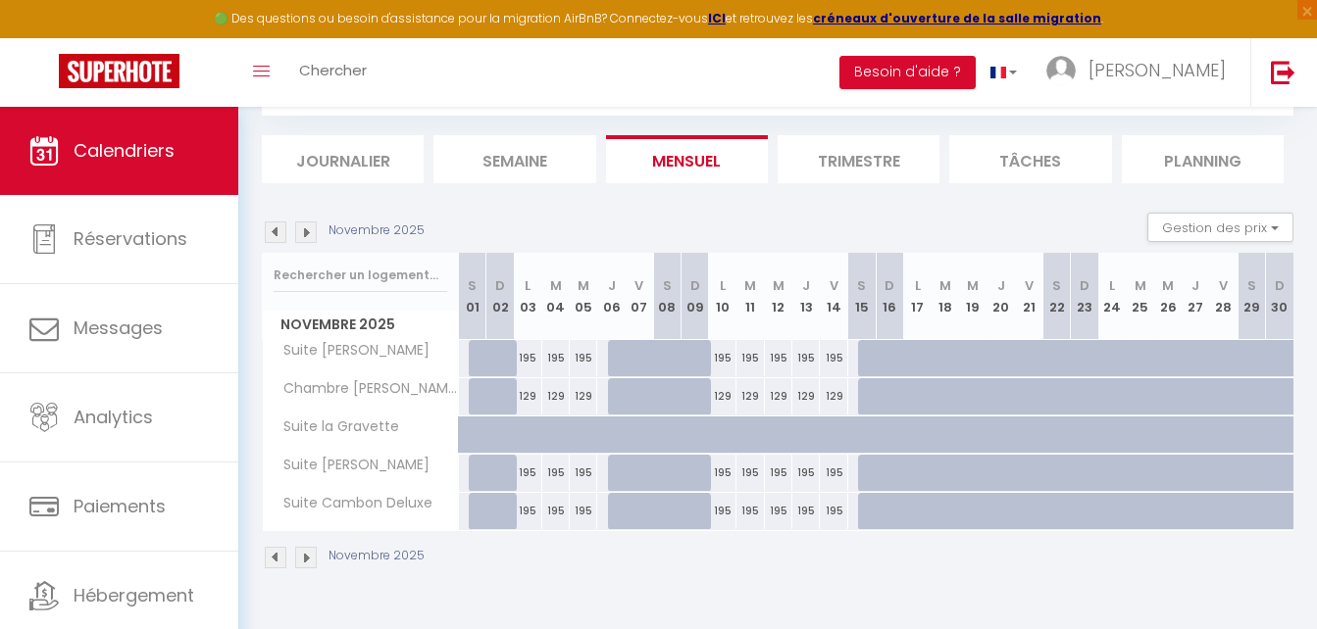
click at [272, 237] on img at bounding box center [276, 233] width 22 height 22
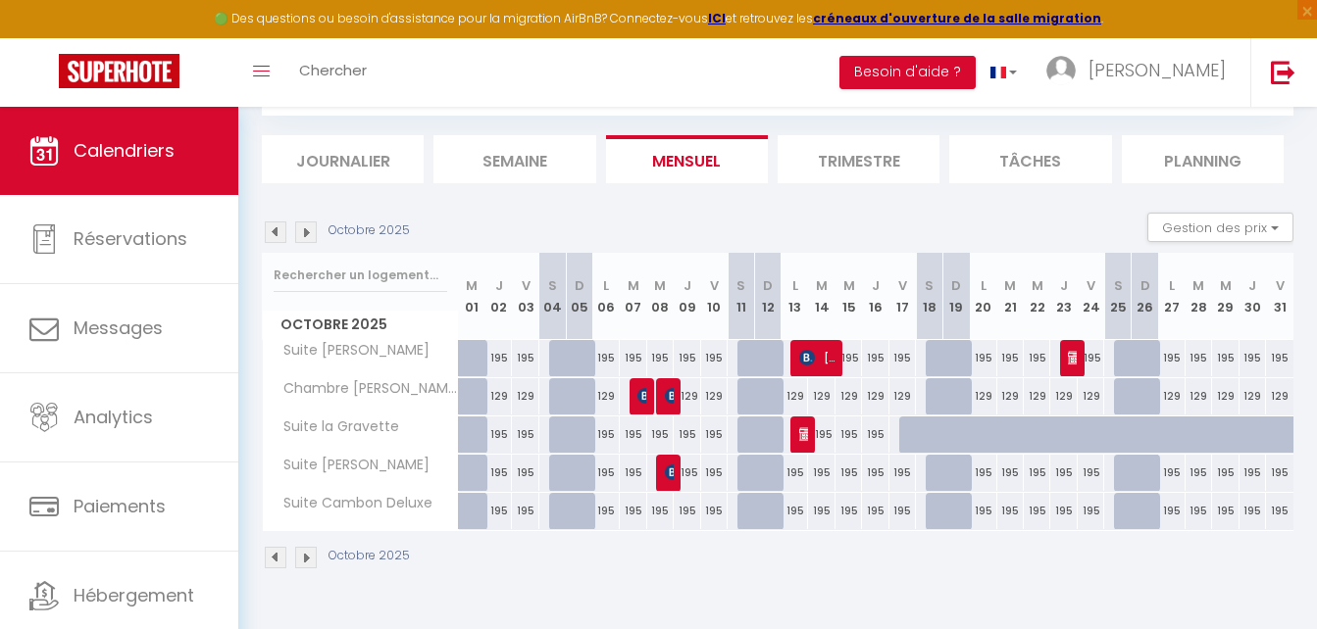
click at [273, 232] on img at bounding box center [276, 233] width 22 height 22
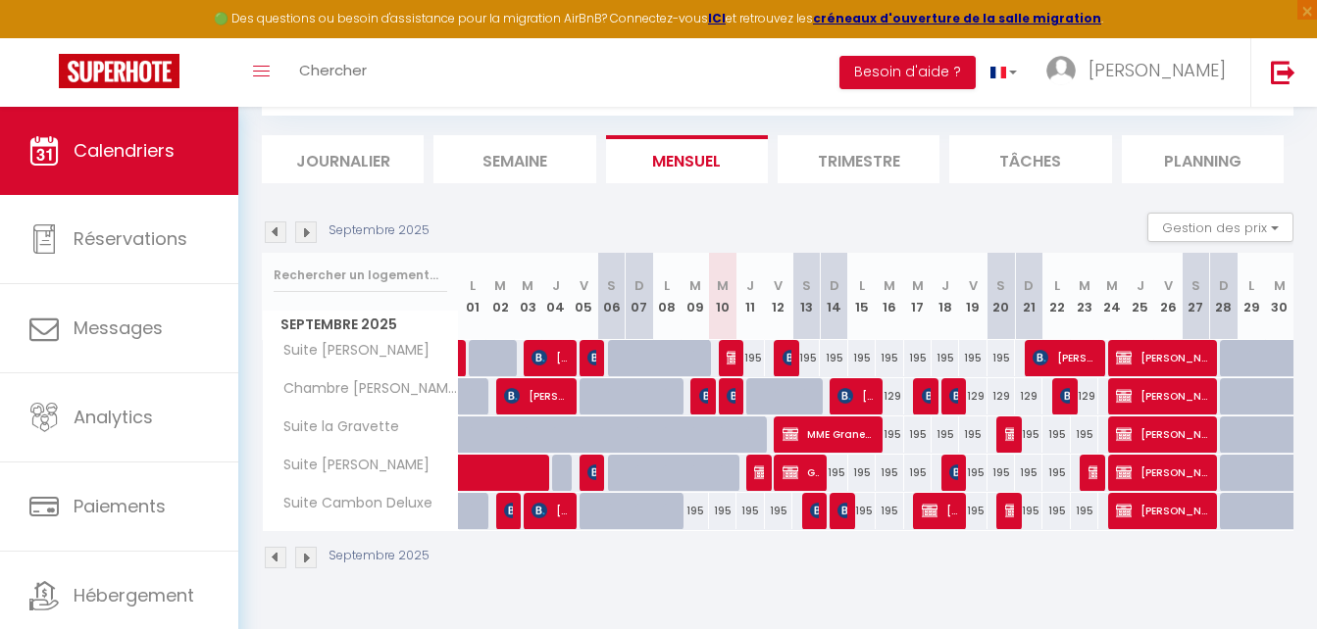
click at [310, 236] on img at bounding box center [306, 233] width 22 height 22
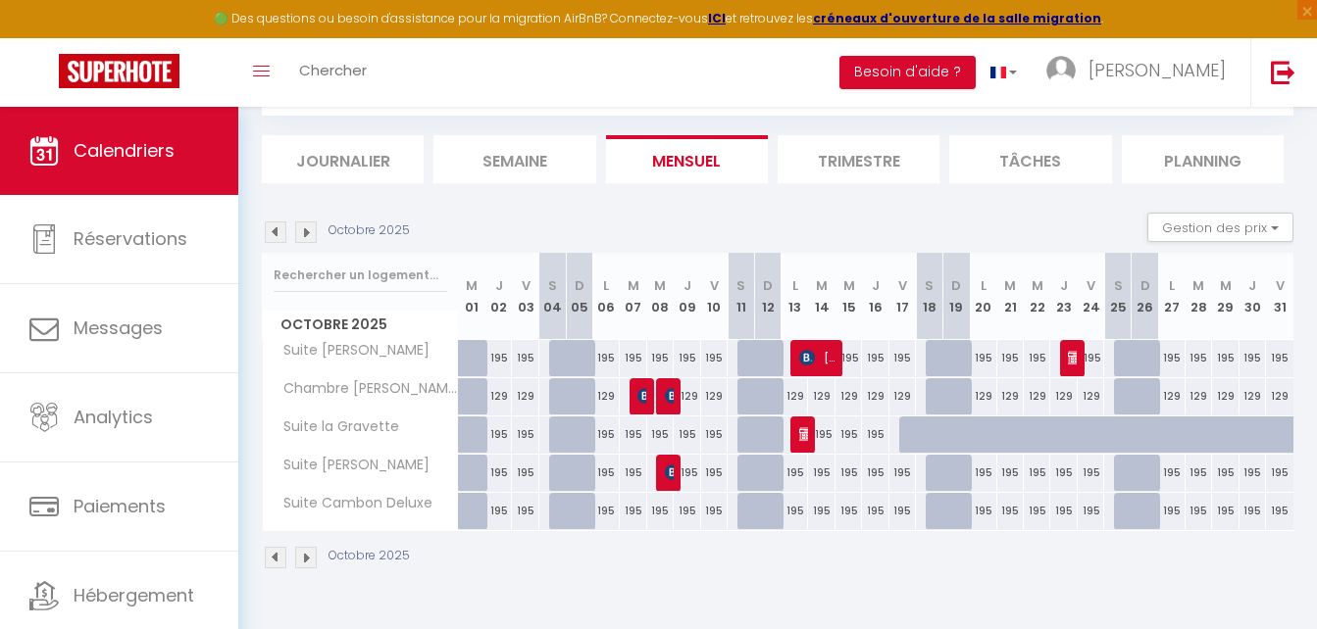
click at [277, 231] on img at bounding box center [276, 233] width 22 height 22
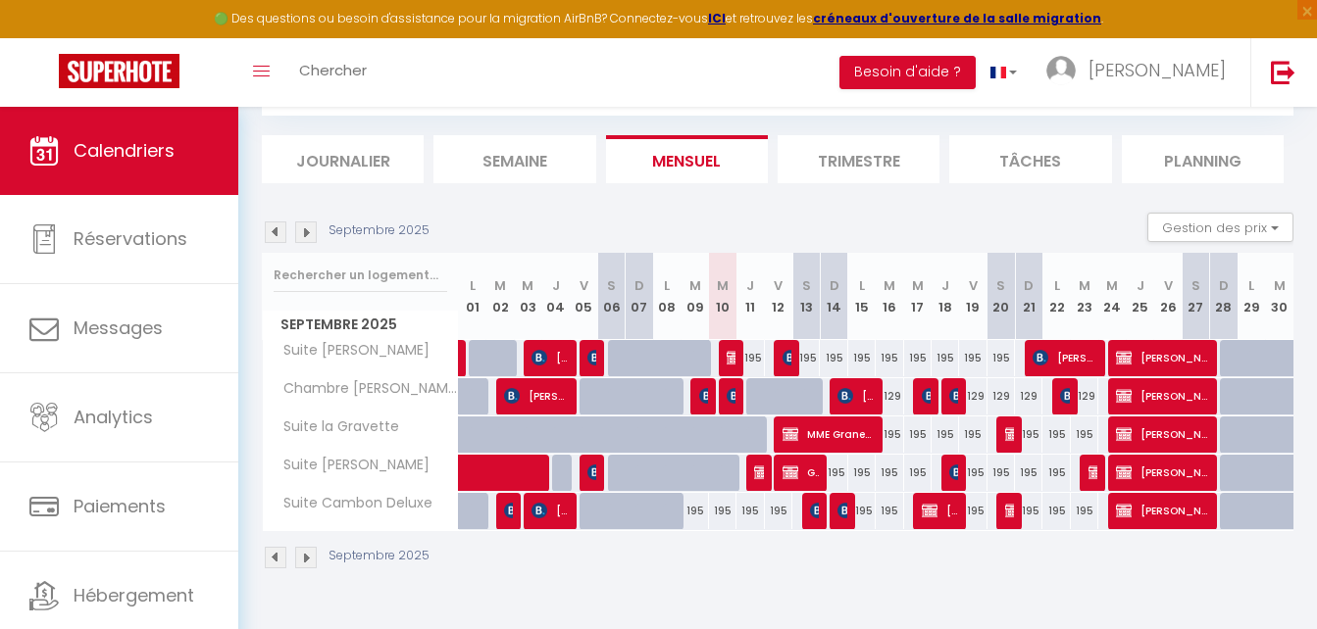
click at [725, 510] on div "195" at bounding box center [722, 511] width 27 height 36
type input "195"
select select "1"
type input "Mer 10 Septembre 2025"
type input "Jeu 11 Septembre 2025"
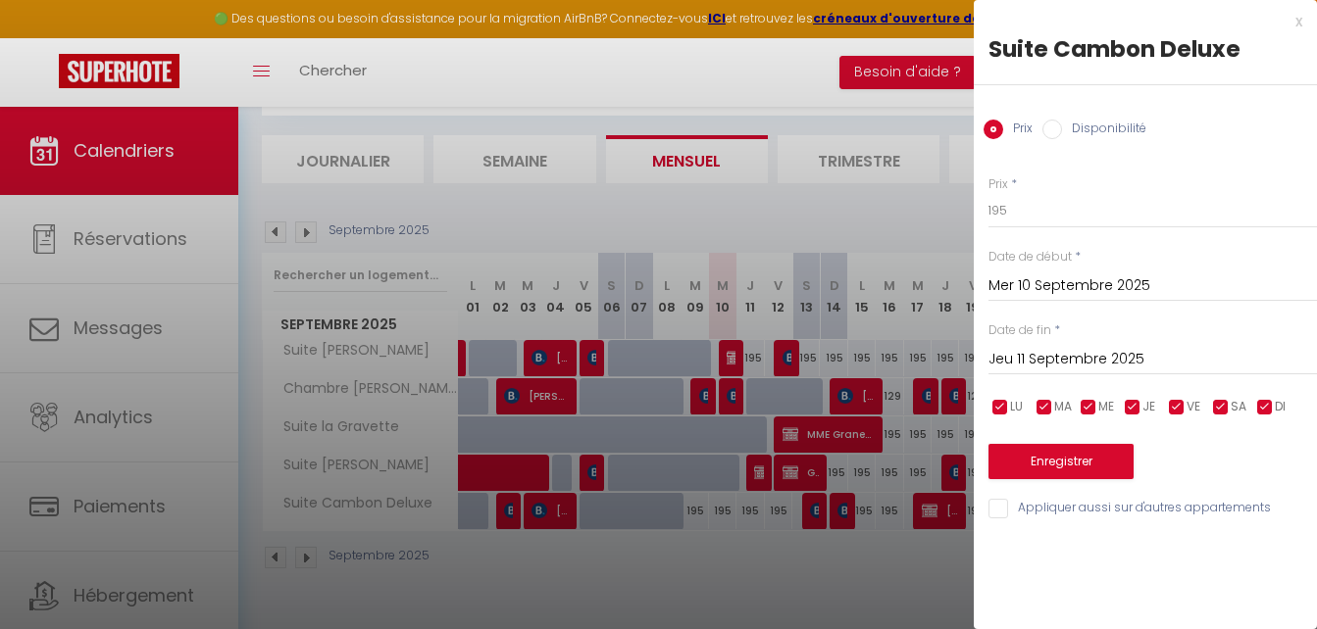
click at [1047, 126] on input "Disponibilité" at bounding box center [1052, 130] width 20 height 20
radio input "true"
radio input "false"
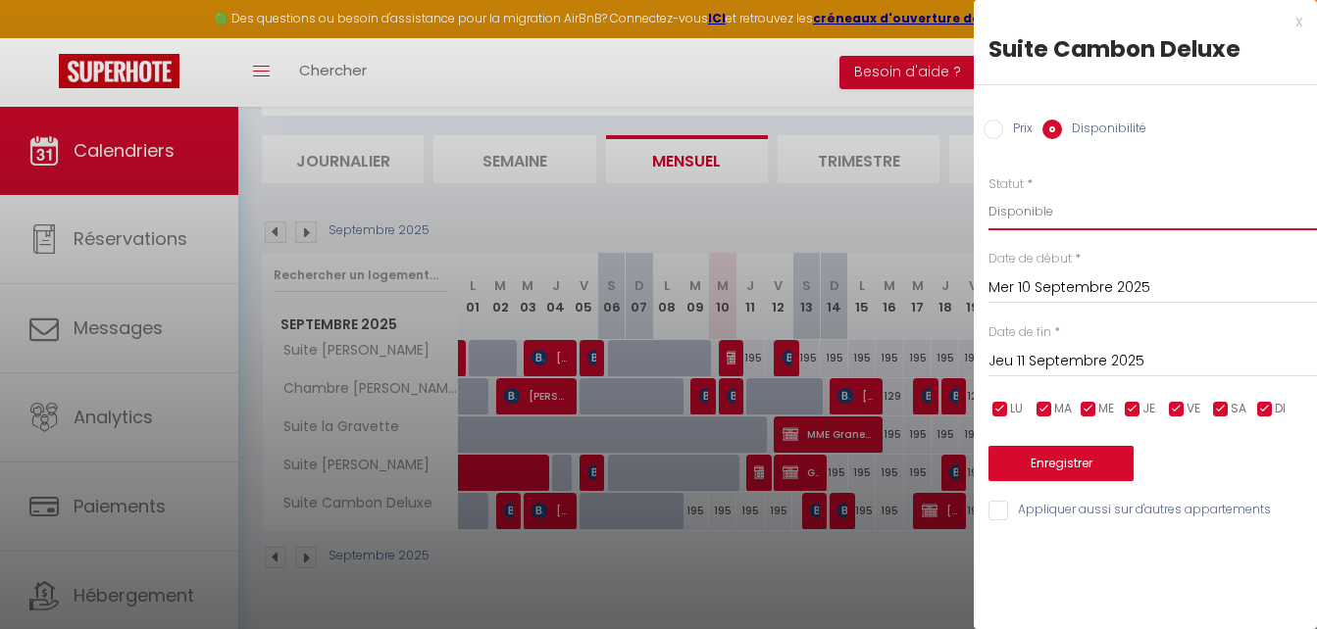
click at [1019, 212] on select "Disponible Indisponible" at bounding box center [1152, 211] width 328 height 37
select select "0"
click at [988, 193] on select "Disponible Indisponible" at bounding box center [1152, 211] width 328 height 37
click at [1079, 465] on button "Enregistrer" at bounding box center [1060, 463] width 145 height 35
